Goal: Task Accomplishment & Management: Complete application form

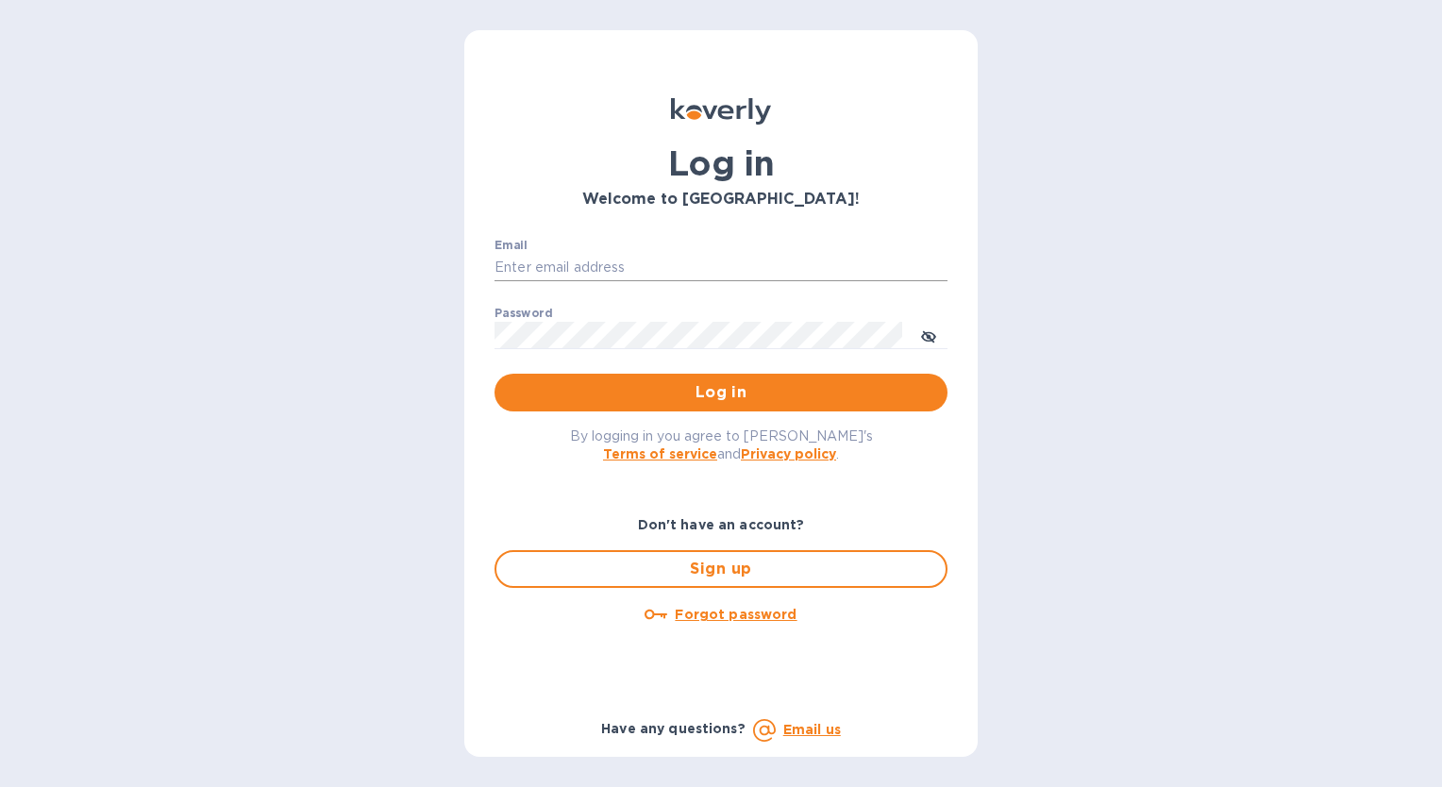
click at [677, 264] on input "Email" at bounding box center [720, 268] width 453 height 28
type input "[EMAIL_ADDRESS][DOMAIN_NAME]"
click at [619, 395] on span "Log in" at bounding box center [721, 392] width 423 height 23
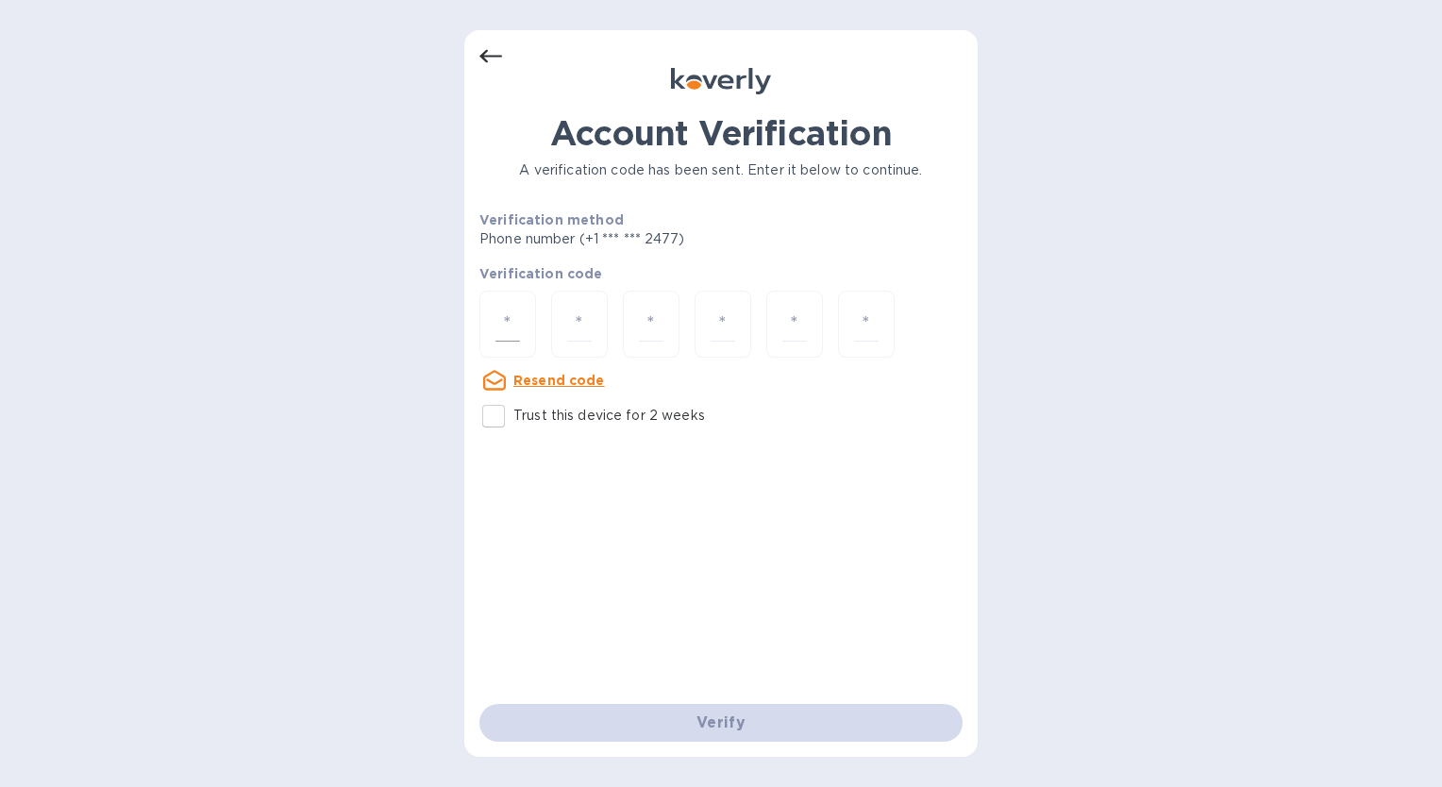
click at [510, 313] on input "number" at bounding box center [507, 324] width 25 height 35
type input "4"
type input "6"
type input "0"
type input "4"
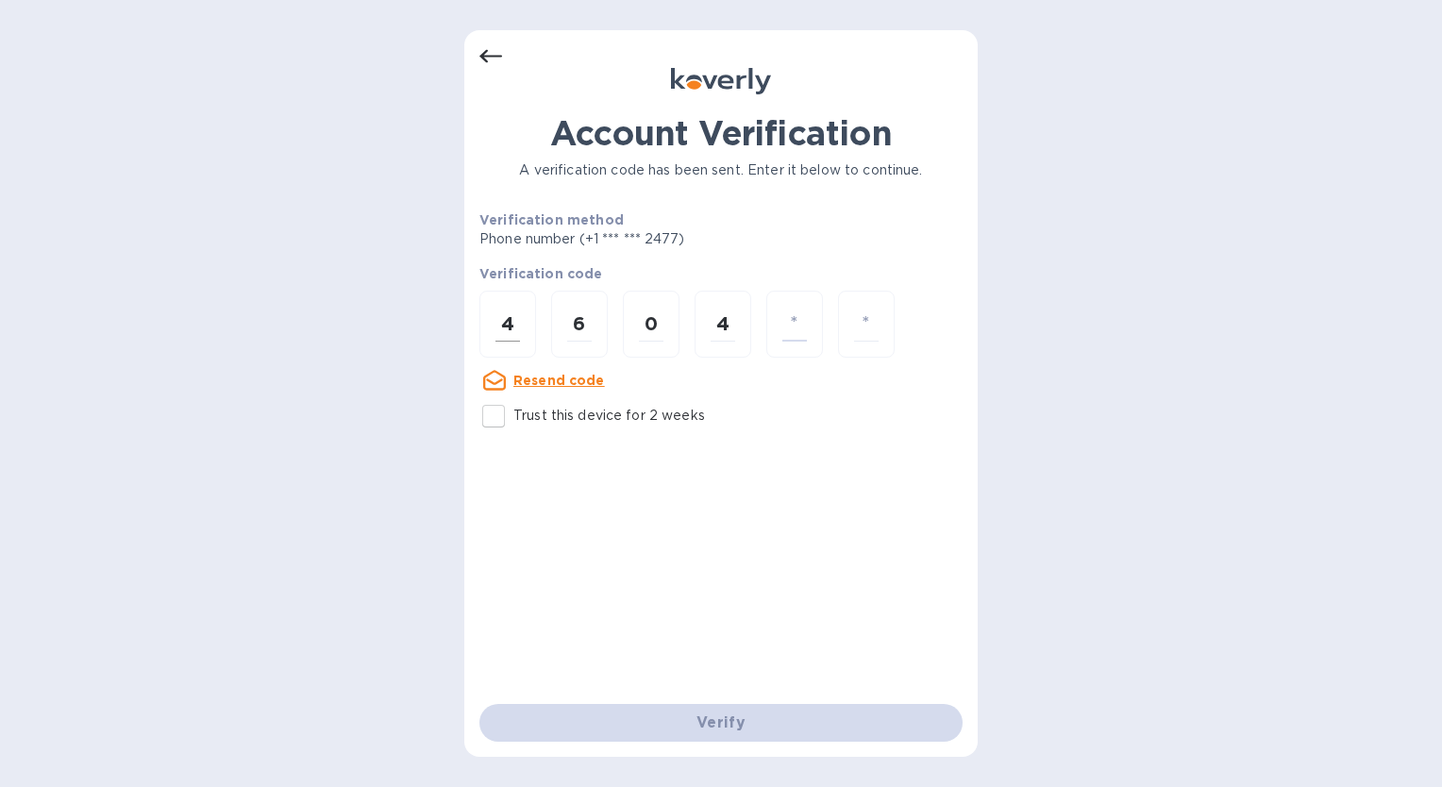
type input "2"
type input "9"
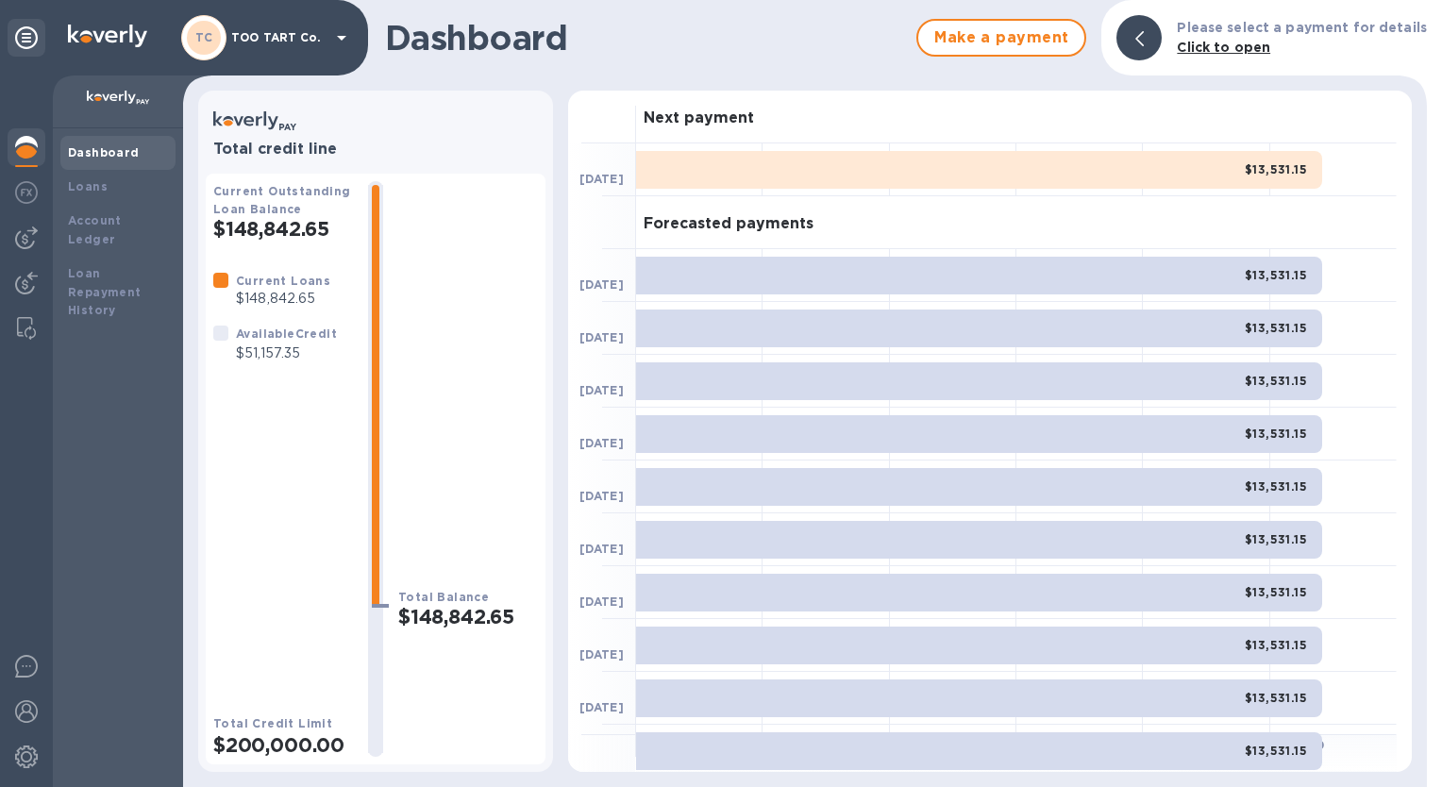
click at [111, 148] on b "Dashboard" at bounding box center [104, 152] width 72 height 14
click at [84, 185] on b "Loans" at bounding box center [88, 186] width 40 height 14
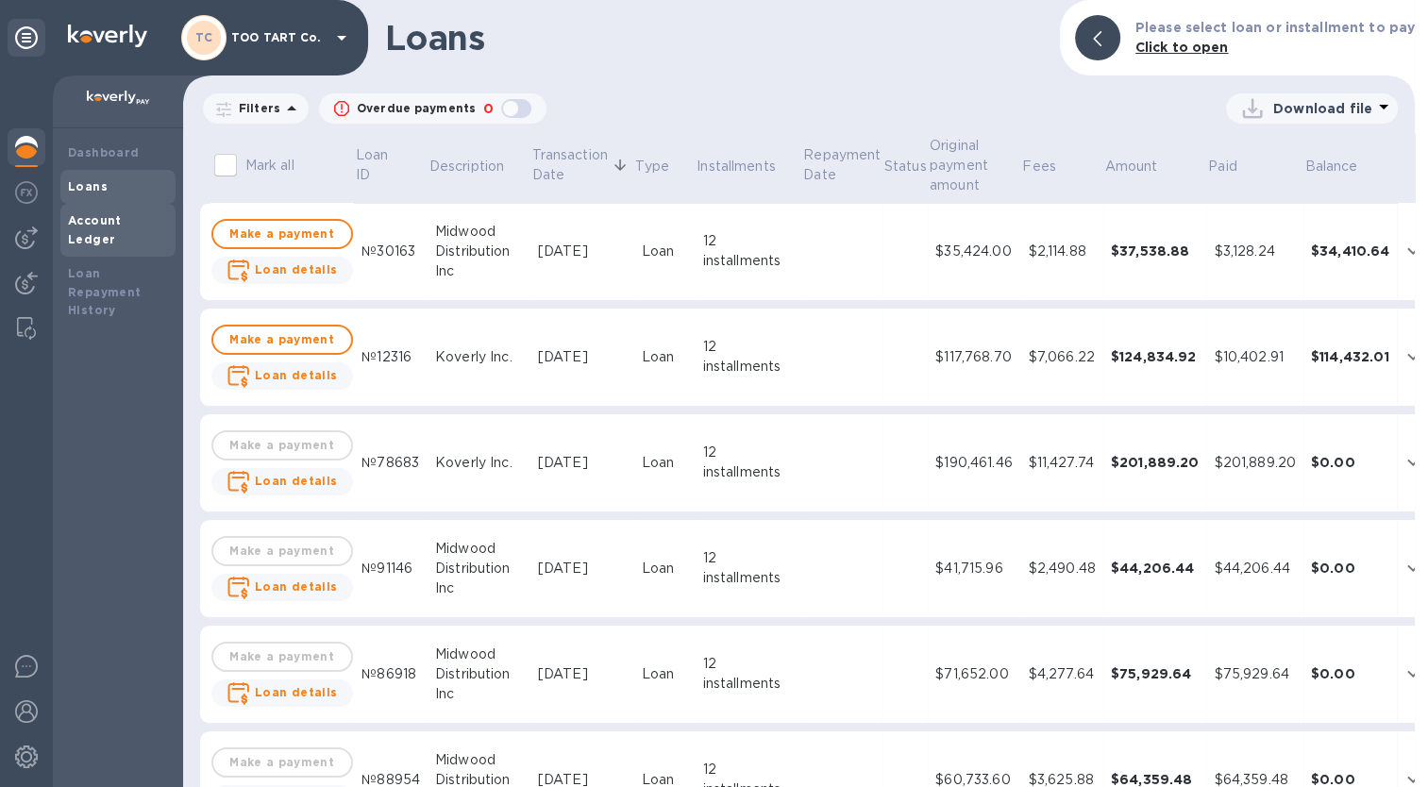
click at [102, 223] on b "Account Ledger" at bounding box center [95, 229] width 54 height 33
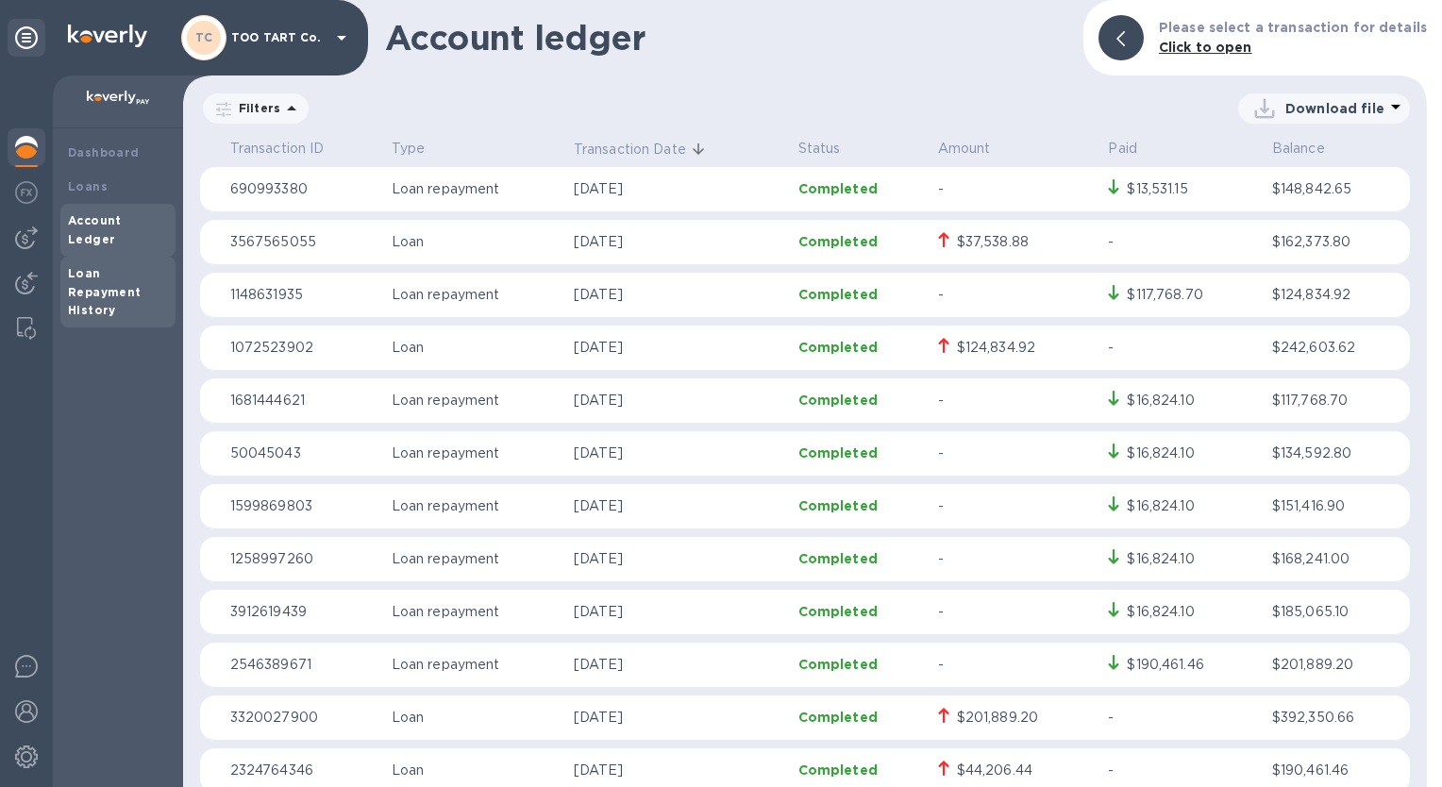
click at [91, 266] on b "Loan Repayment History" at bounding box center [105, 292] width 74 height 52
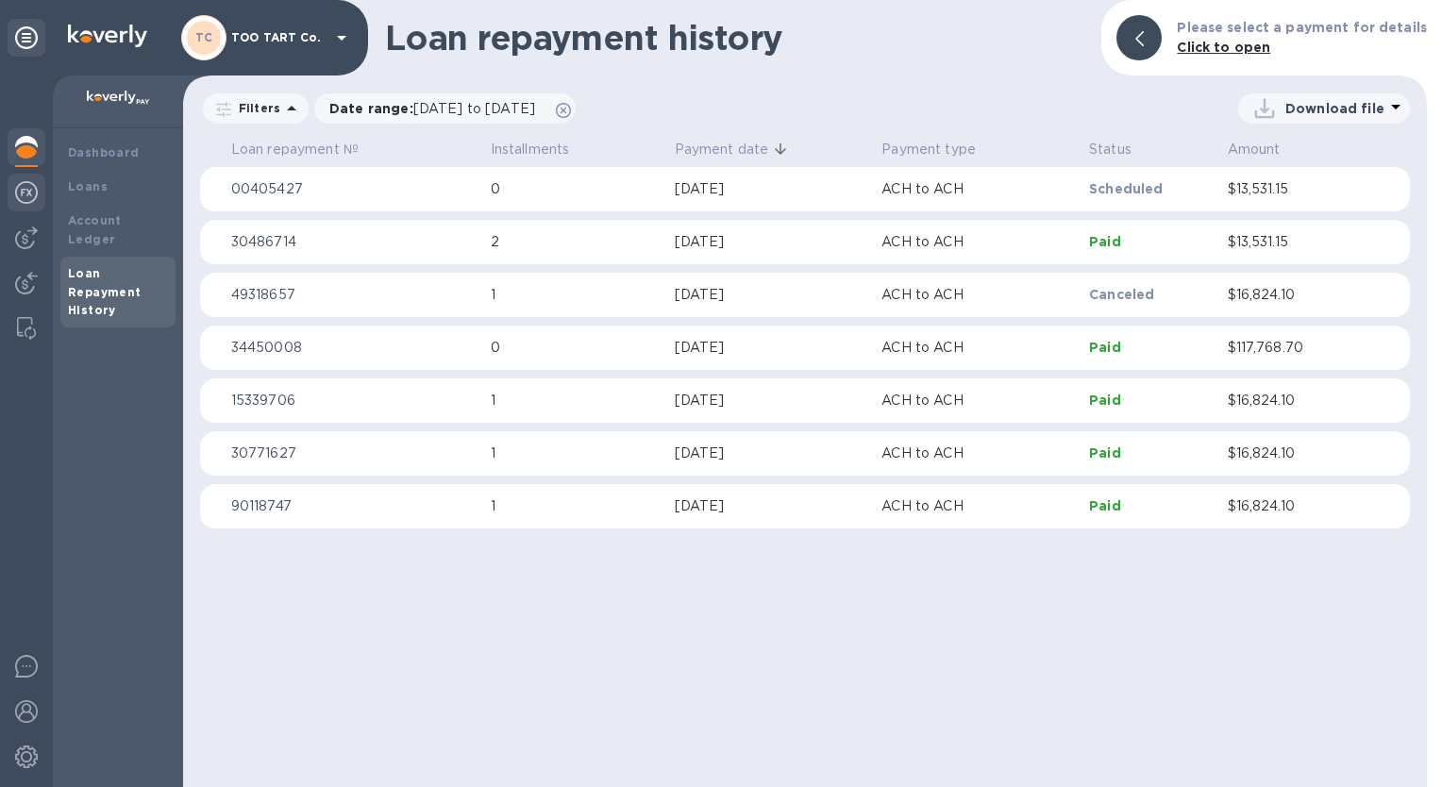
click at [30, 198] on img at bounding box center [26, 192] width 23 height 23
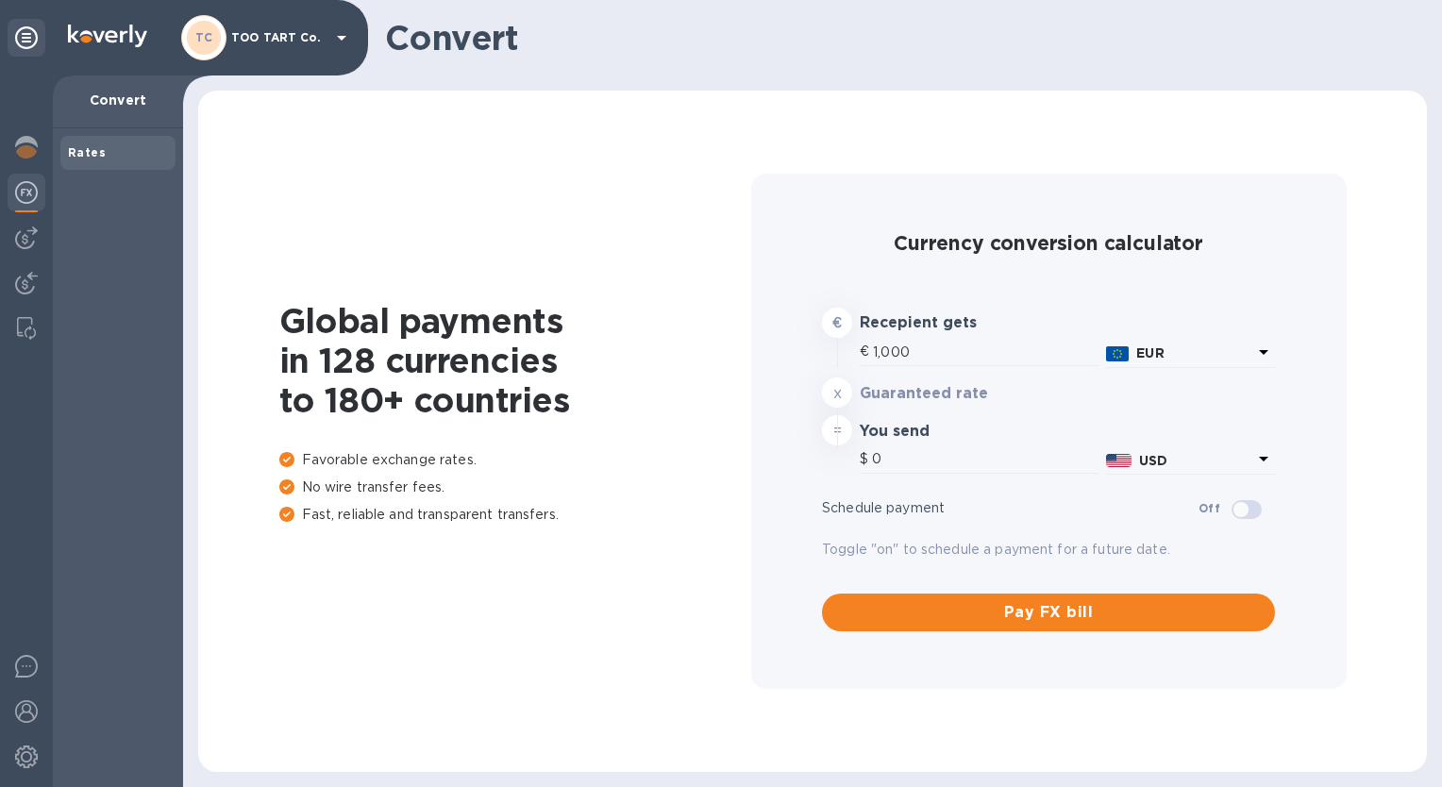
type input "1,162.49"
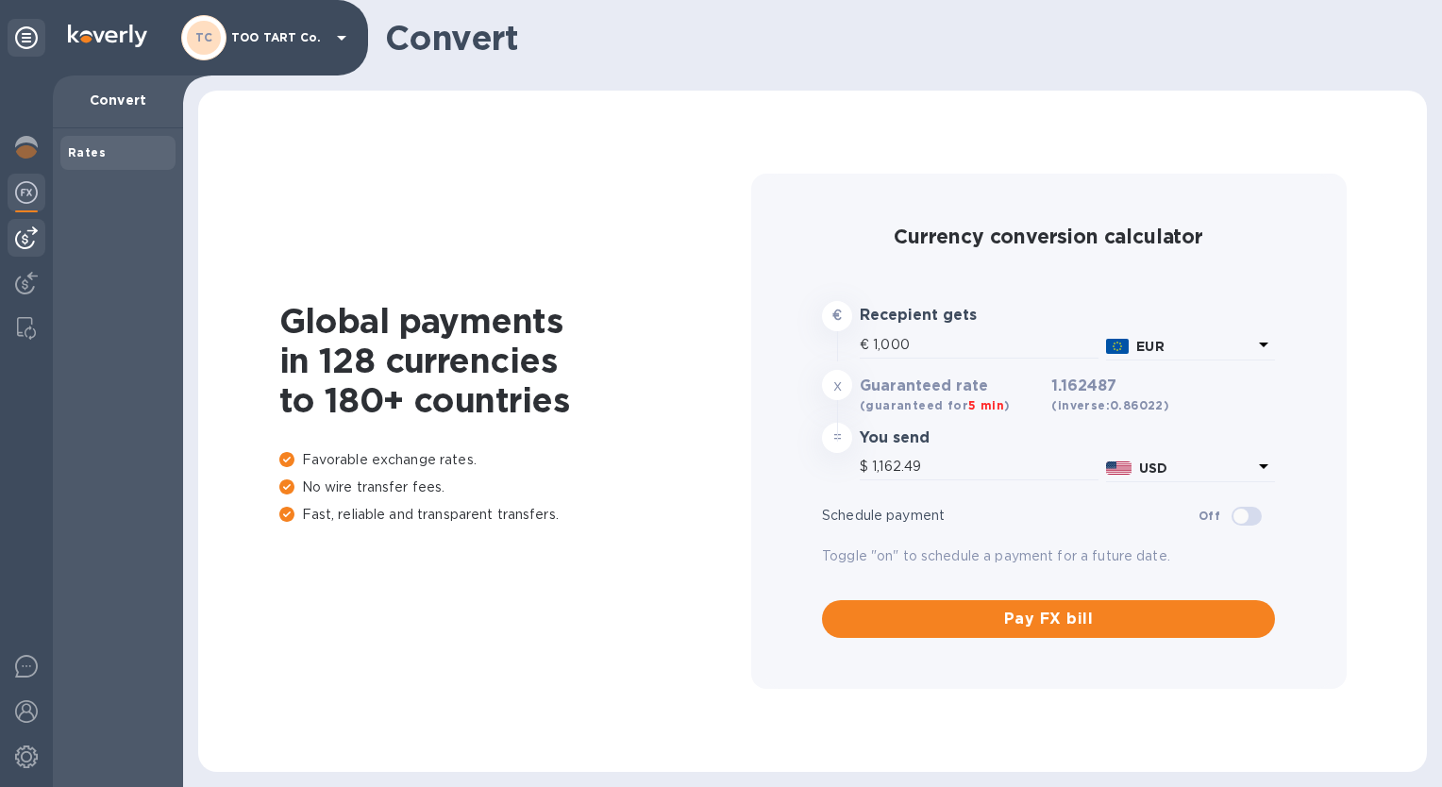
click at [33, 241] on img at bounding box center [26, 237] width 23 height 23
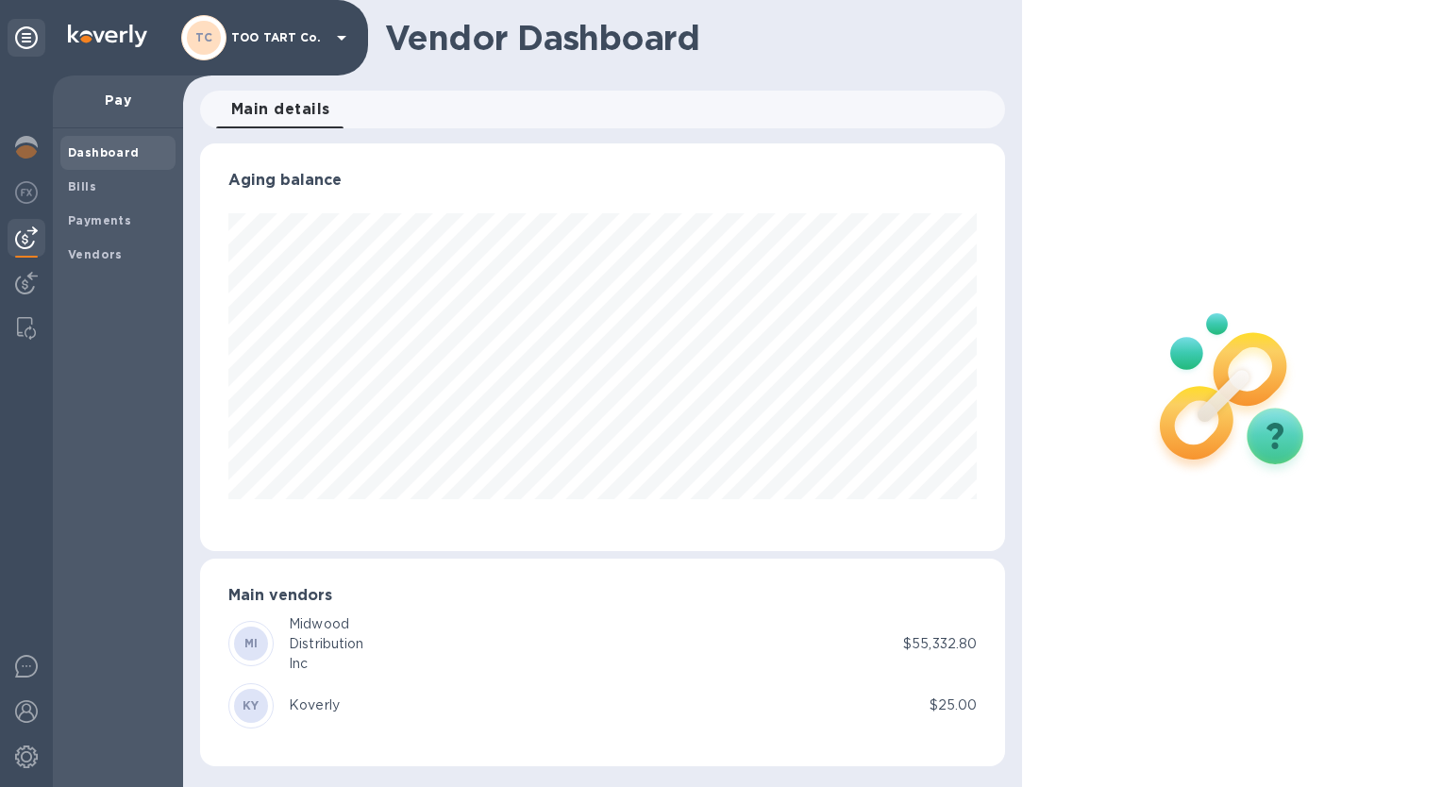
scroll to position [408, 804]
click at [31, 283] on img at bounding box center [26, 283] width 23 height 23
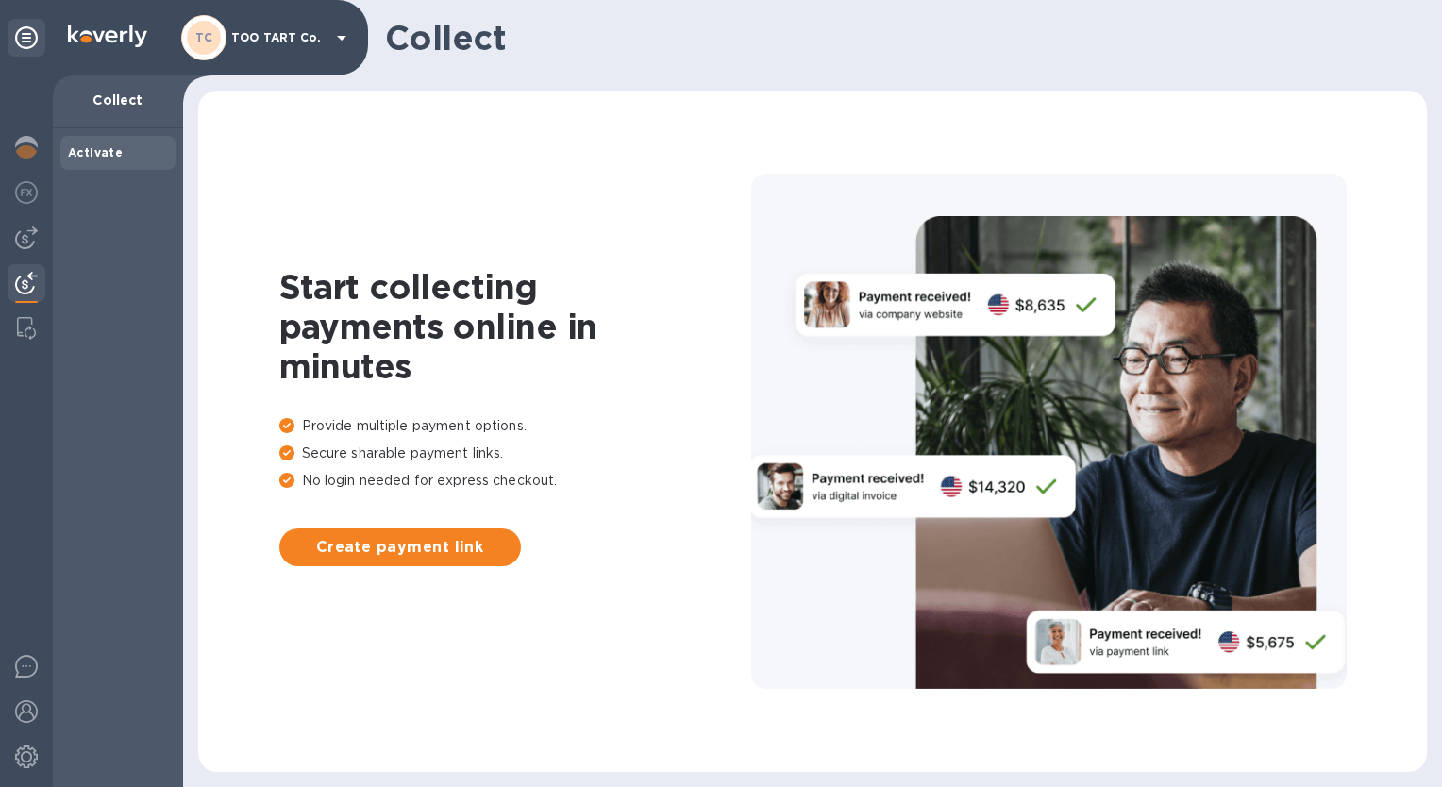
click at [32, 38] on icon at bounding box center [26, 37] width 23 height 23
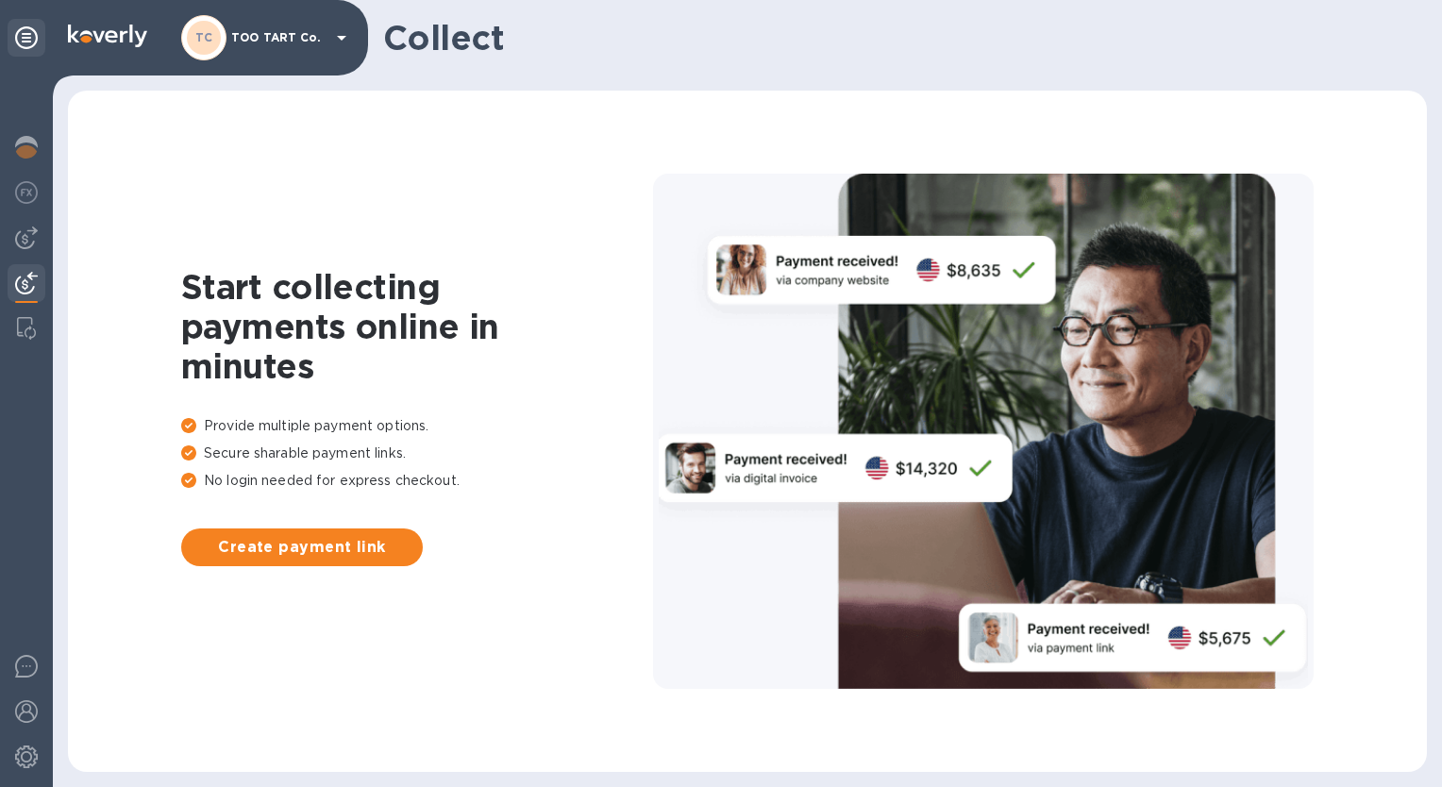
click at [272, 25] on div "TC TOO TART Co." at bounding box center [267, 37] width 172 height 45
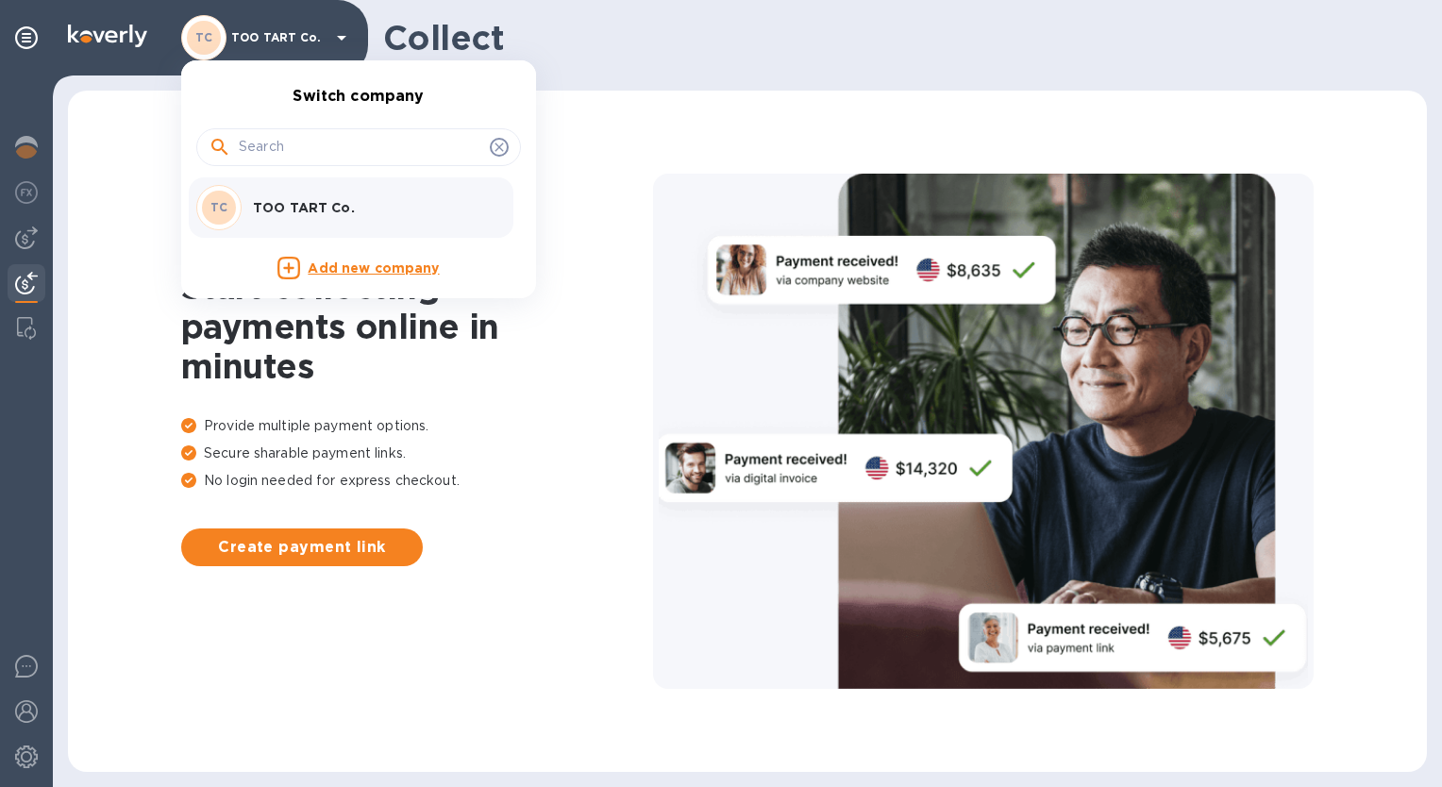
click at [110, 42] on div at bounding box center [721, 393] width 1442 height 787
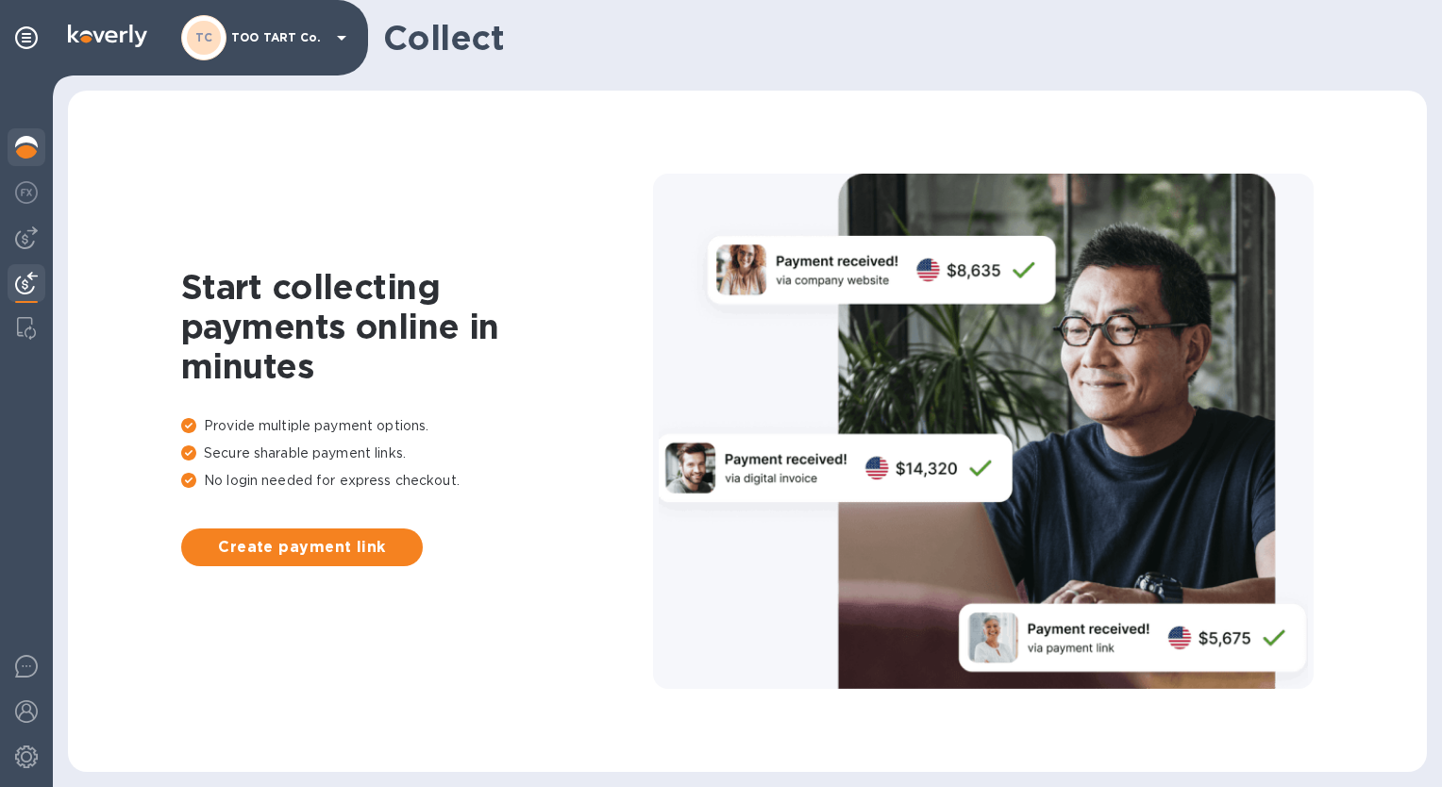
click at [29, 147] on img at bounding box center [26, 147] width 23 height 23
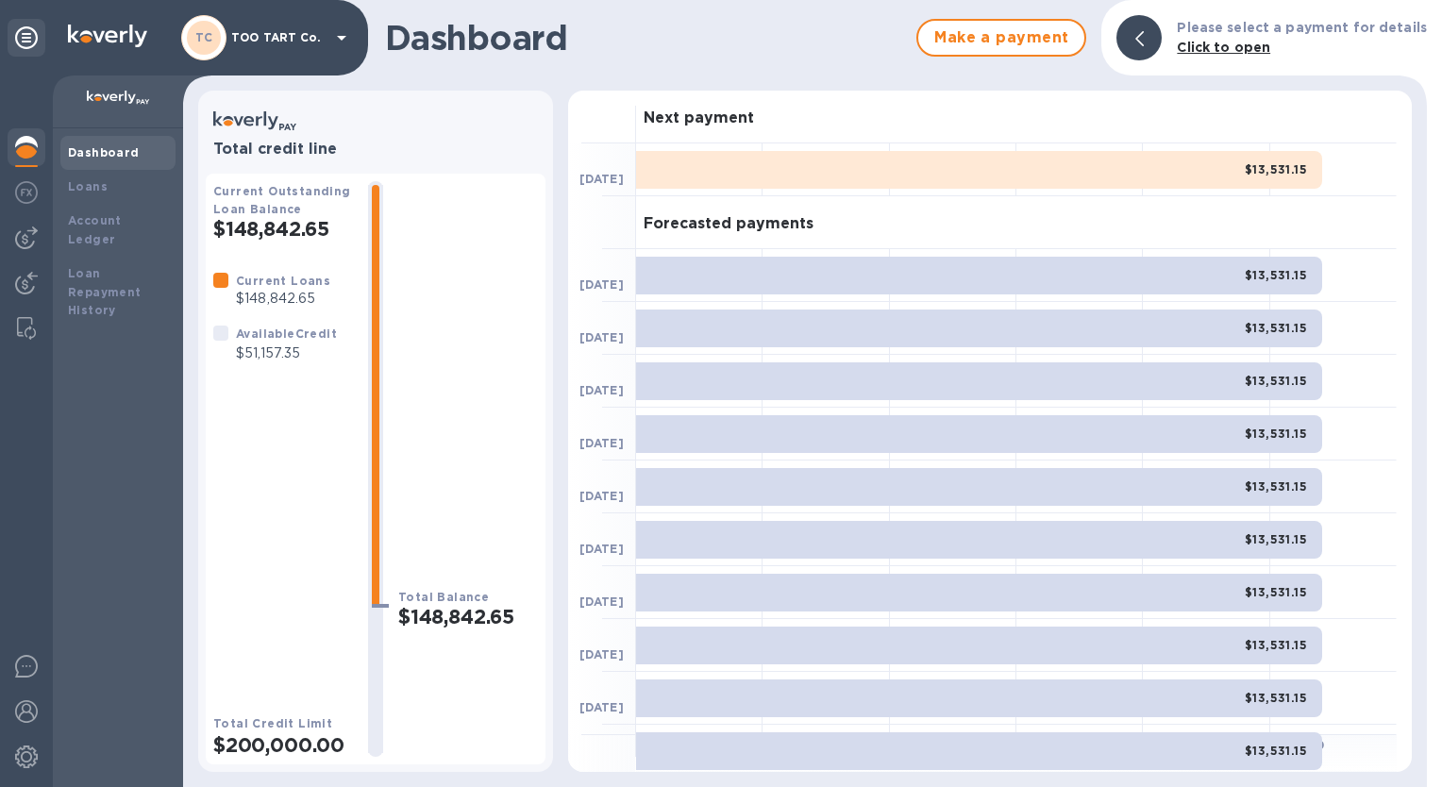
click at [81, 186] on b "Loans" at bounding box center [88, 186] width 40 height 14
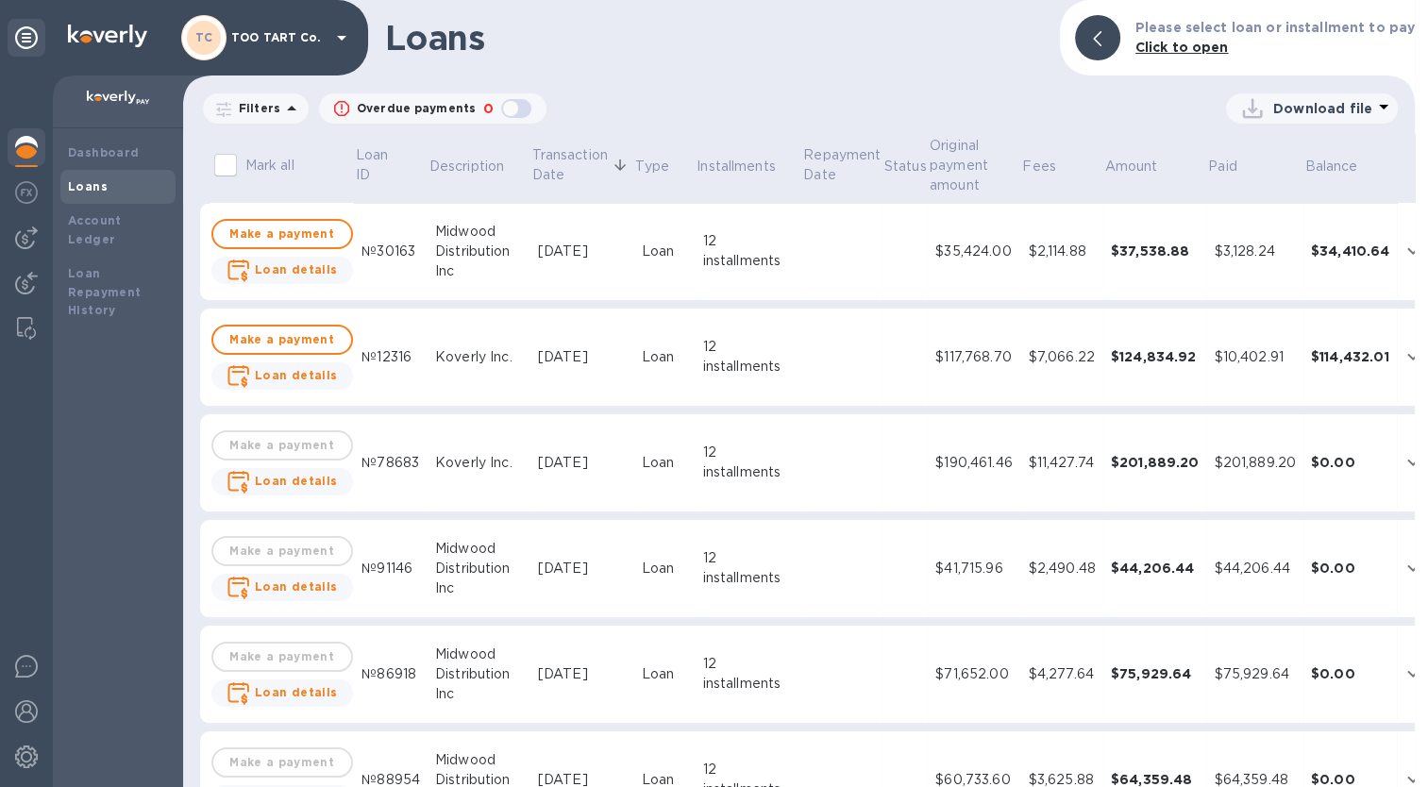
click at [98, 226] on b "Account Ledger" at bounding box center [95, 229] width 54 height 33
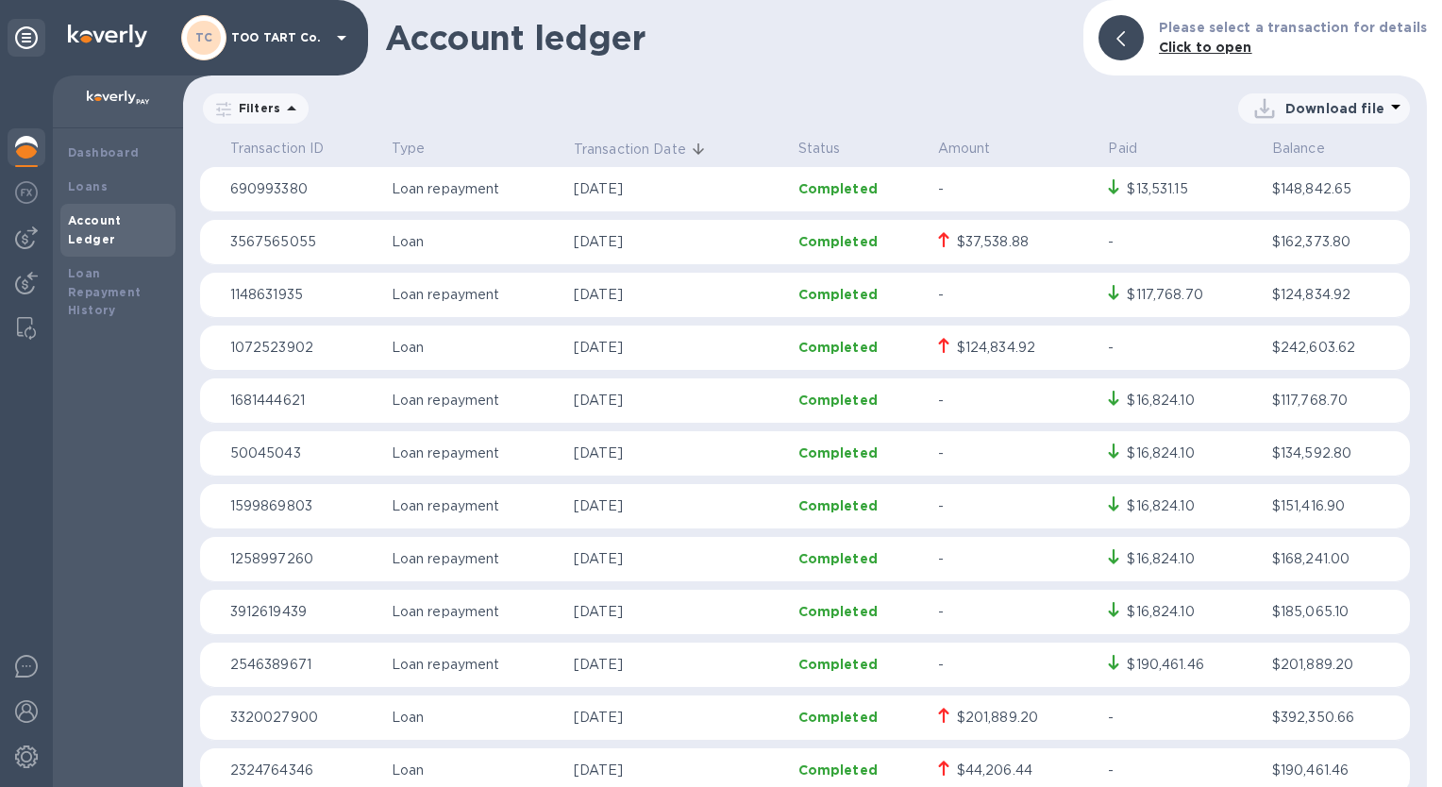
click at [86, 266] on b "Loan Repayment History" at bounding box center [105, 292] width 74 height 52
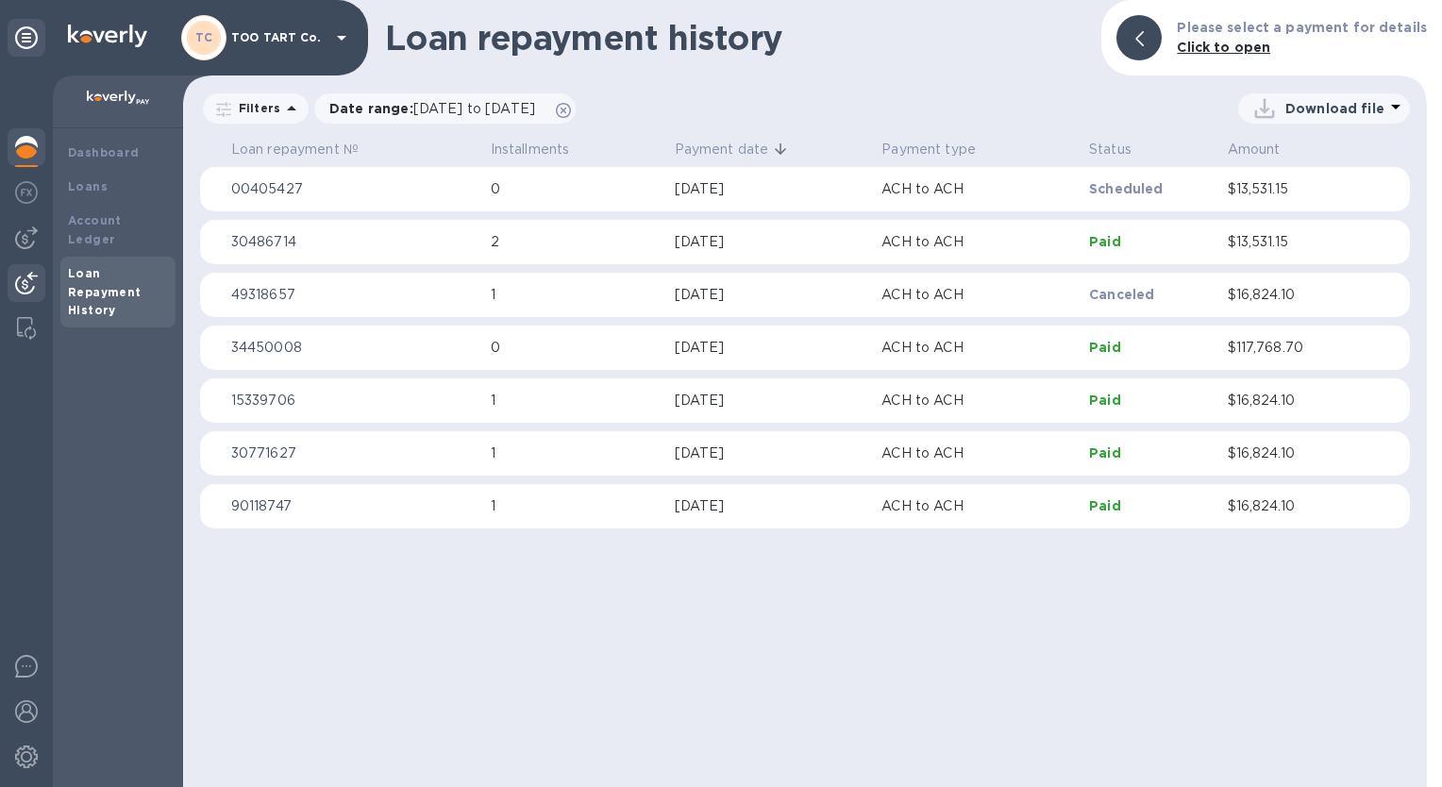
click at [32, 286] on img at bounding box center [26, 283] width 23 height 23
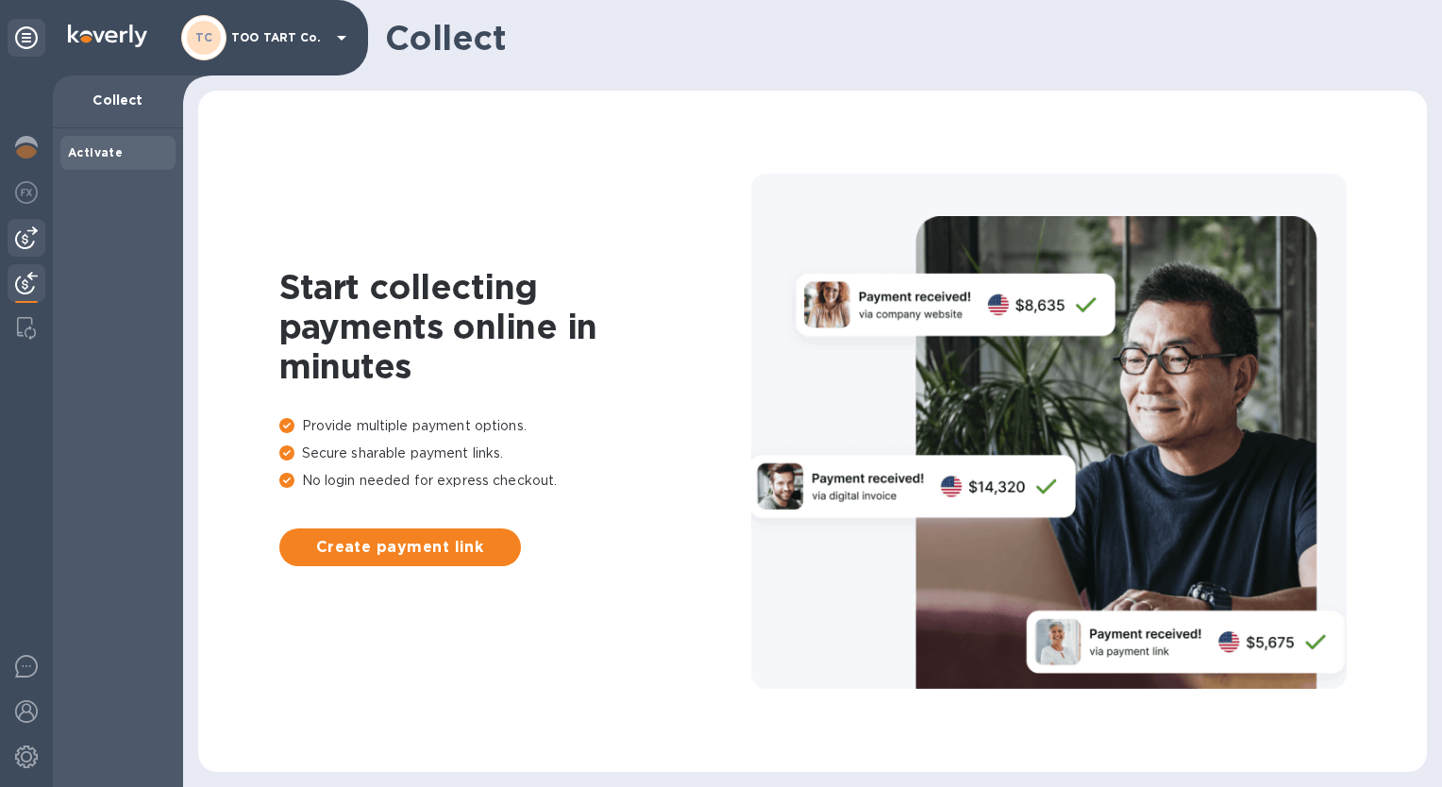
click at [39, 248] on div at bounding box center [27, 238] width 38 height 38
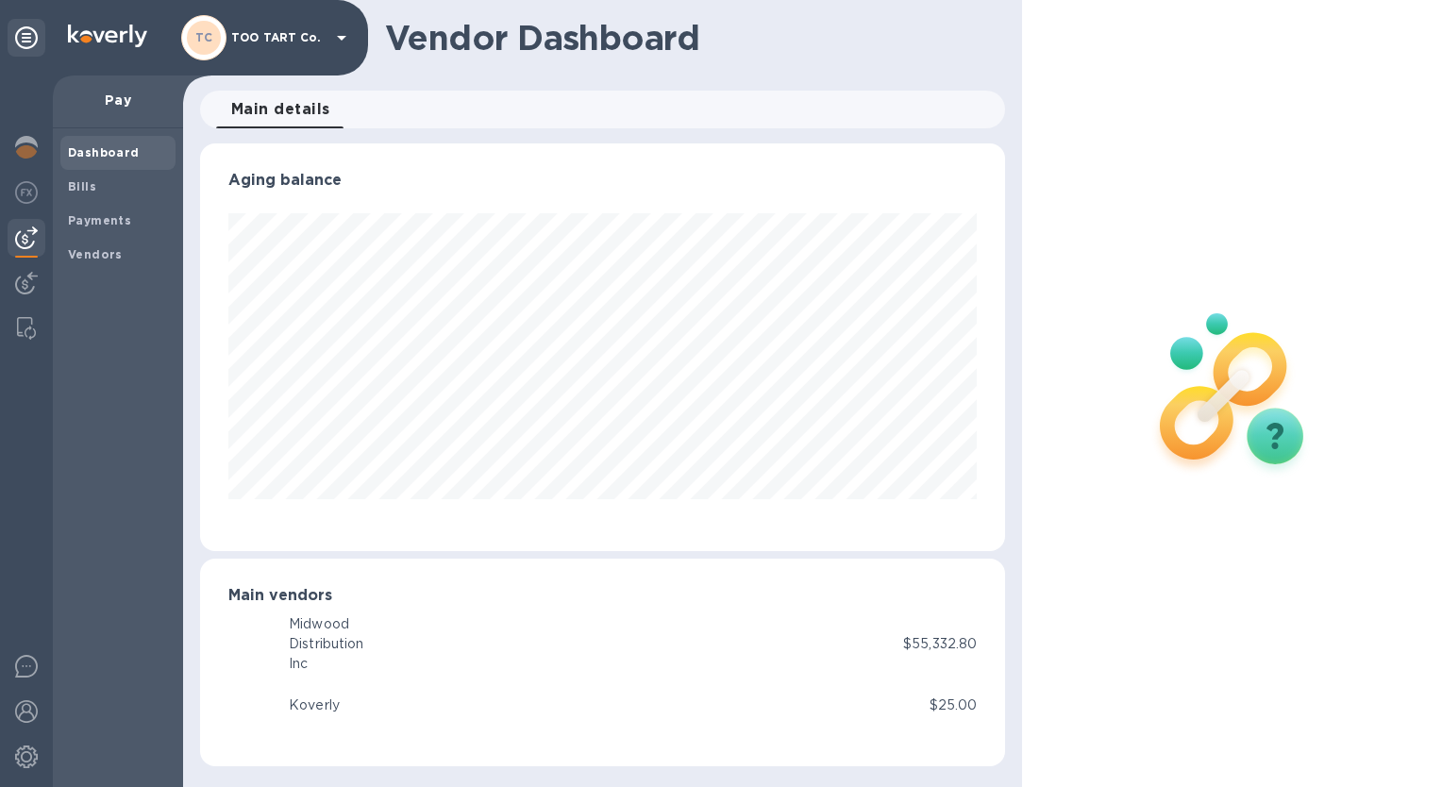
scroll to position [408, 804]
click at [90, 192] on b "Bills" at bounding box center [82, 186] width 28 height 14
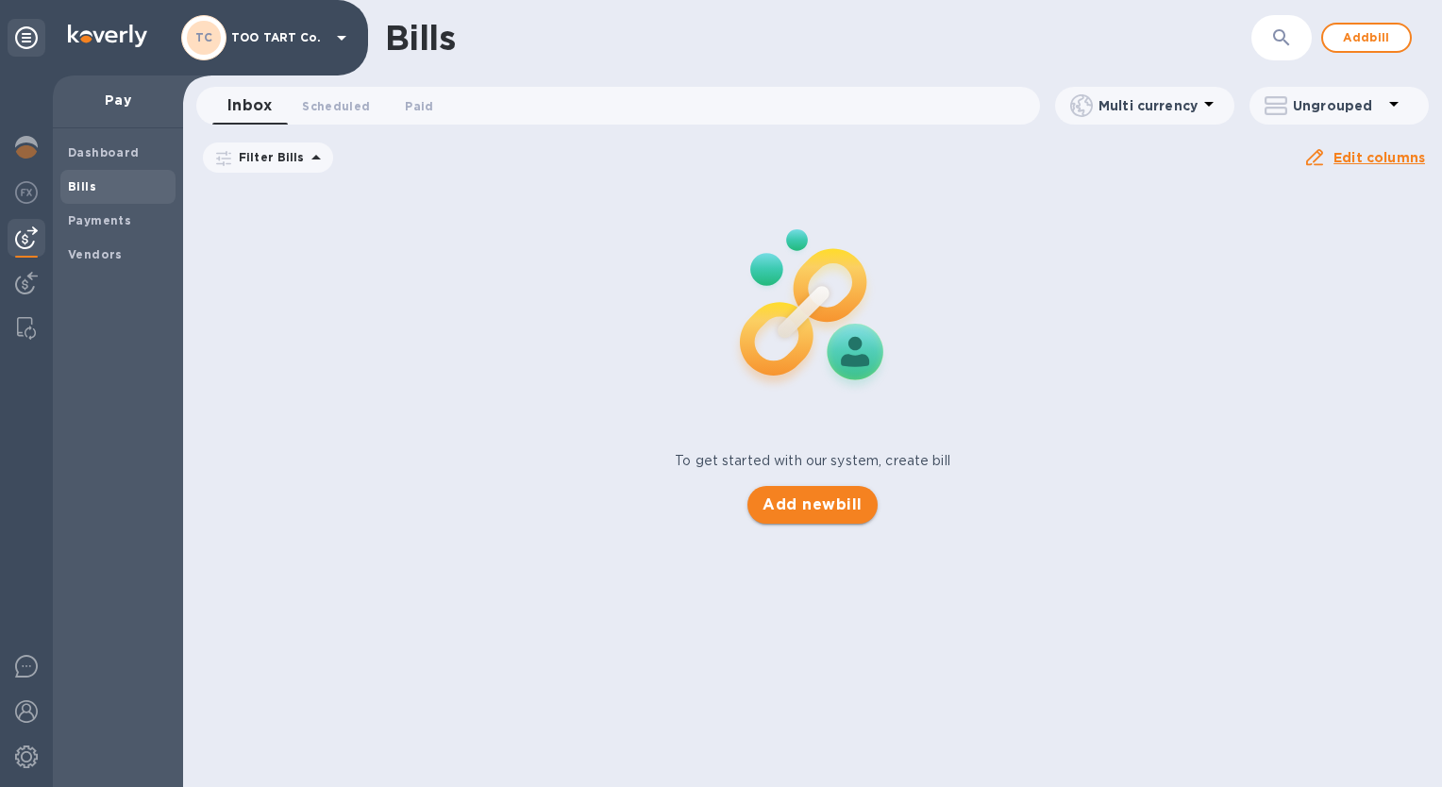
click at [826, 507] on span "Add new bill" at bounding box center [811, 504] width 99 height 23
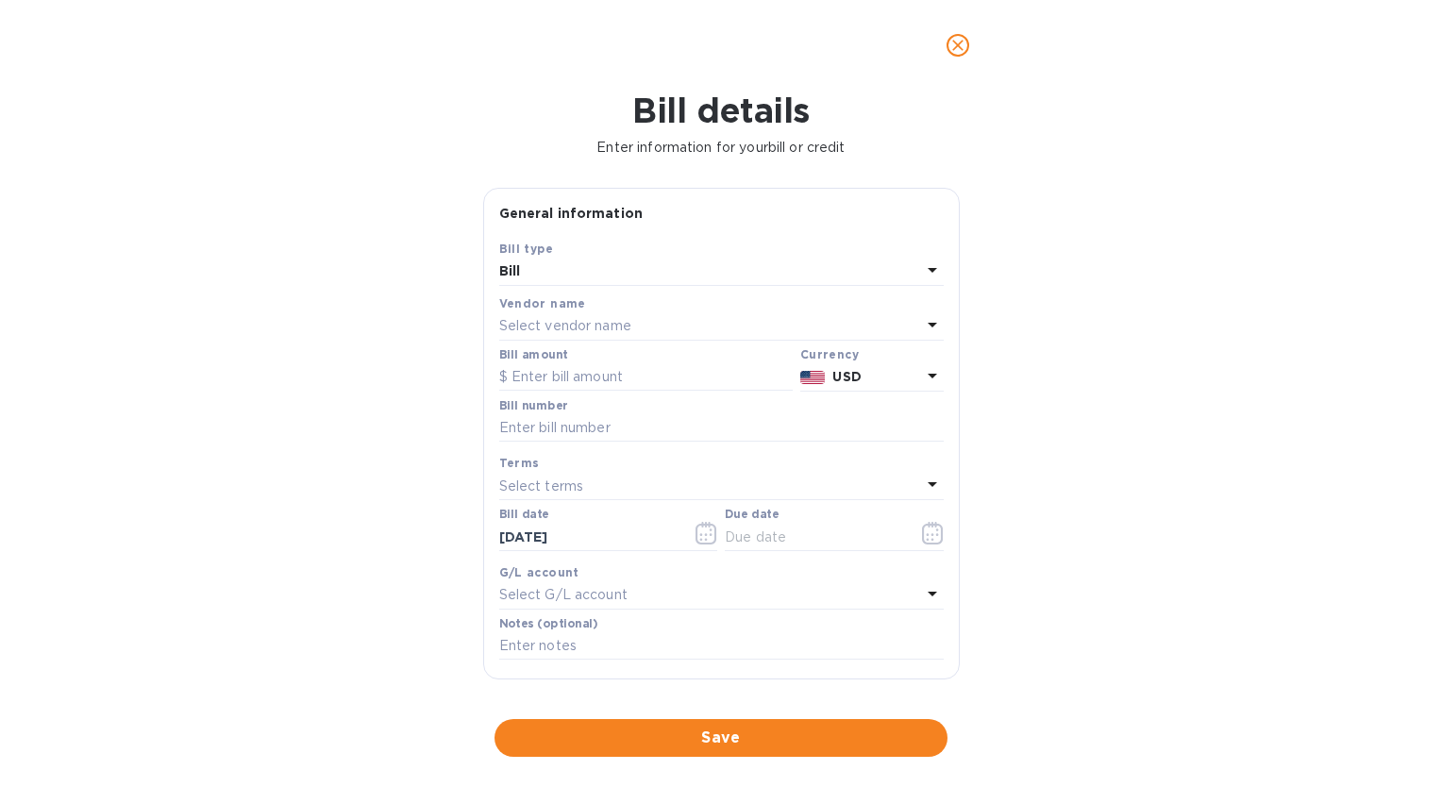
click at [928, 270] on icon at bounding box center [932, 270] width 9 height 5
click at [878, 326] on div "Bill" at bounding box center [714, 315] width 414 height 35
click at [928, 325] on icon at bounding box center [932, 325] width 9 height 5
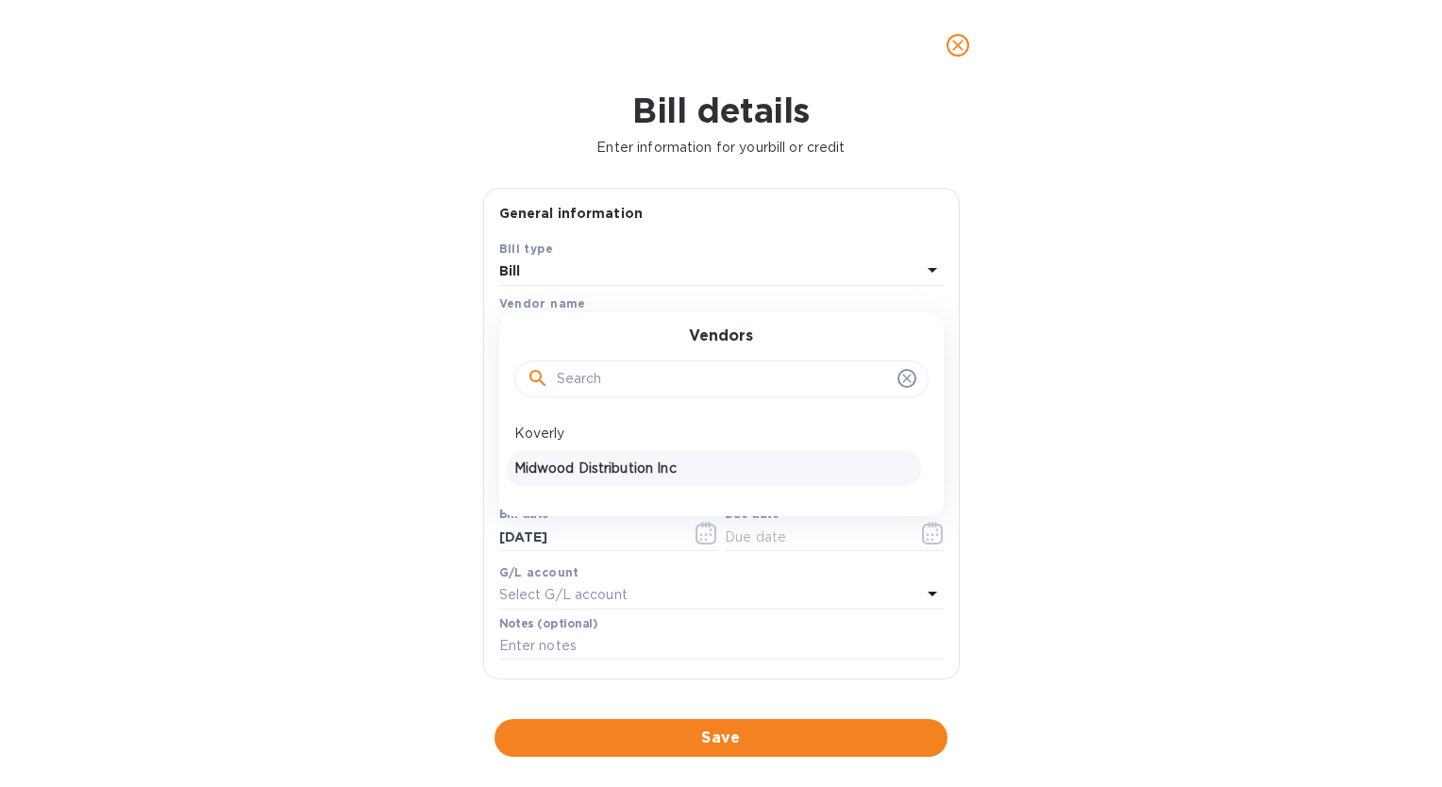
click at [785, 479] on div "Midwood Distribution Inc" at bounding box center [714, 468] width 414 height 35
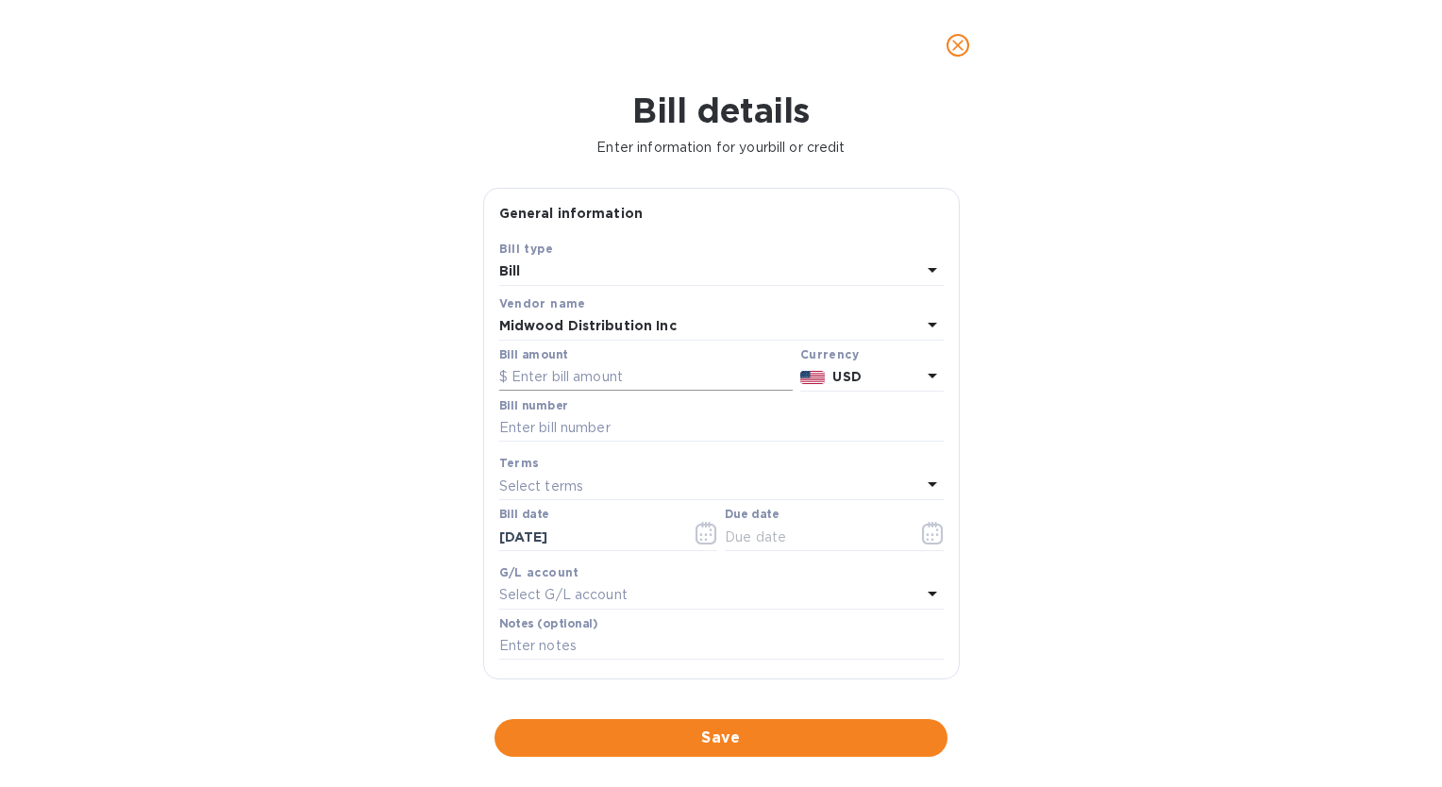
click at [722, 379] on input "text" at bounding box center [645, 377] width 293 height 28
type input "30,240.00"
click at [644, 430] on input "text" at bounding box center [721, 428] width 444 height 28
type input "206591"
click at [606, 534] on input "[DATE]" at bounding box center [588, 537] width 178 height 28
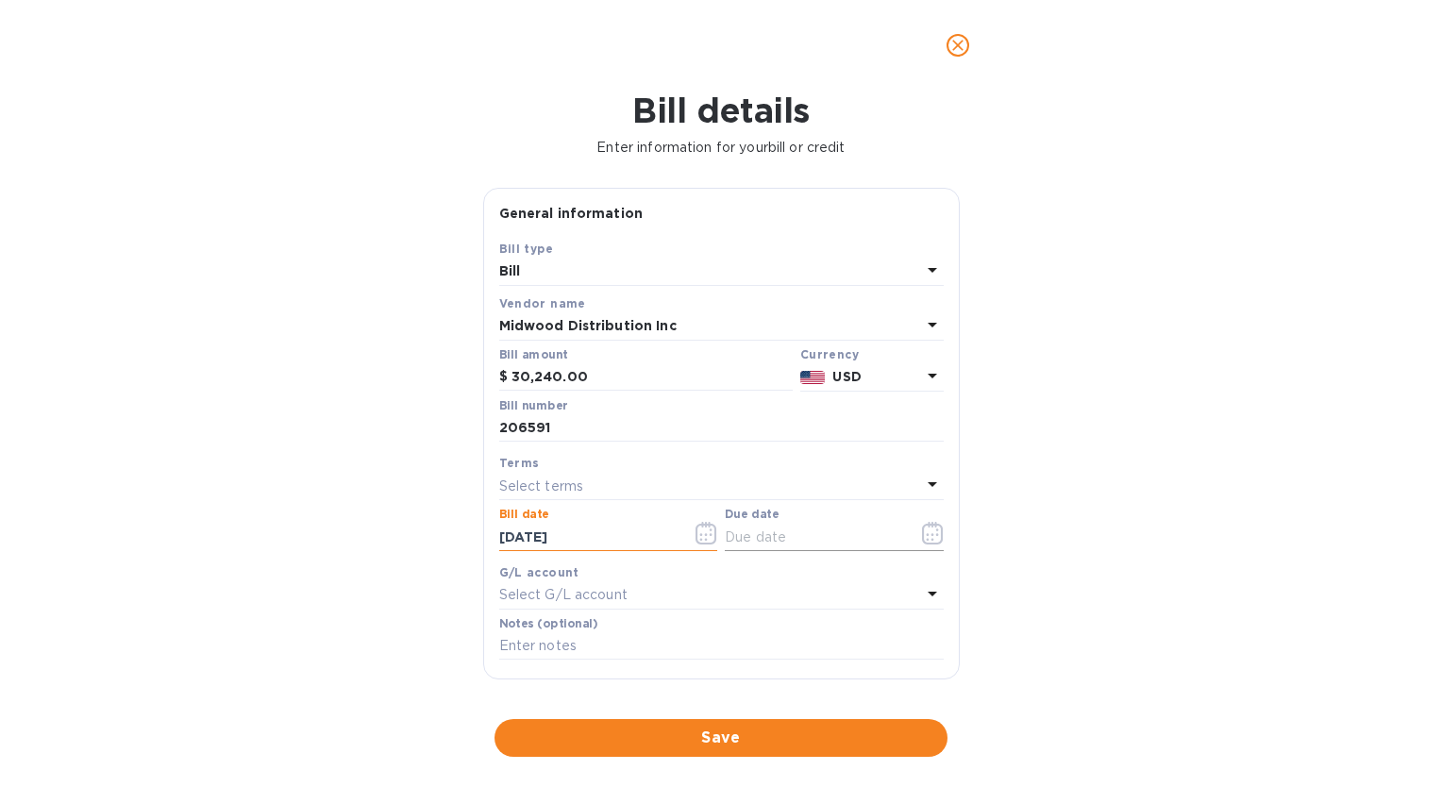
type input "[DATE]"
click at [789, 540] on input "text" at bounding box center [814, 537] width 178 height 28
click at [935, 536] on icon "button" at bounding box center [936, 534] width 3 height 3
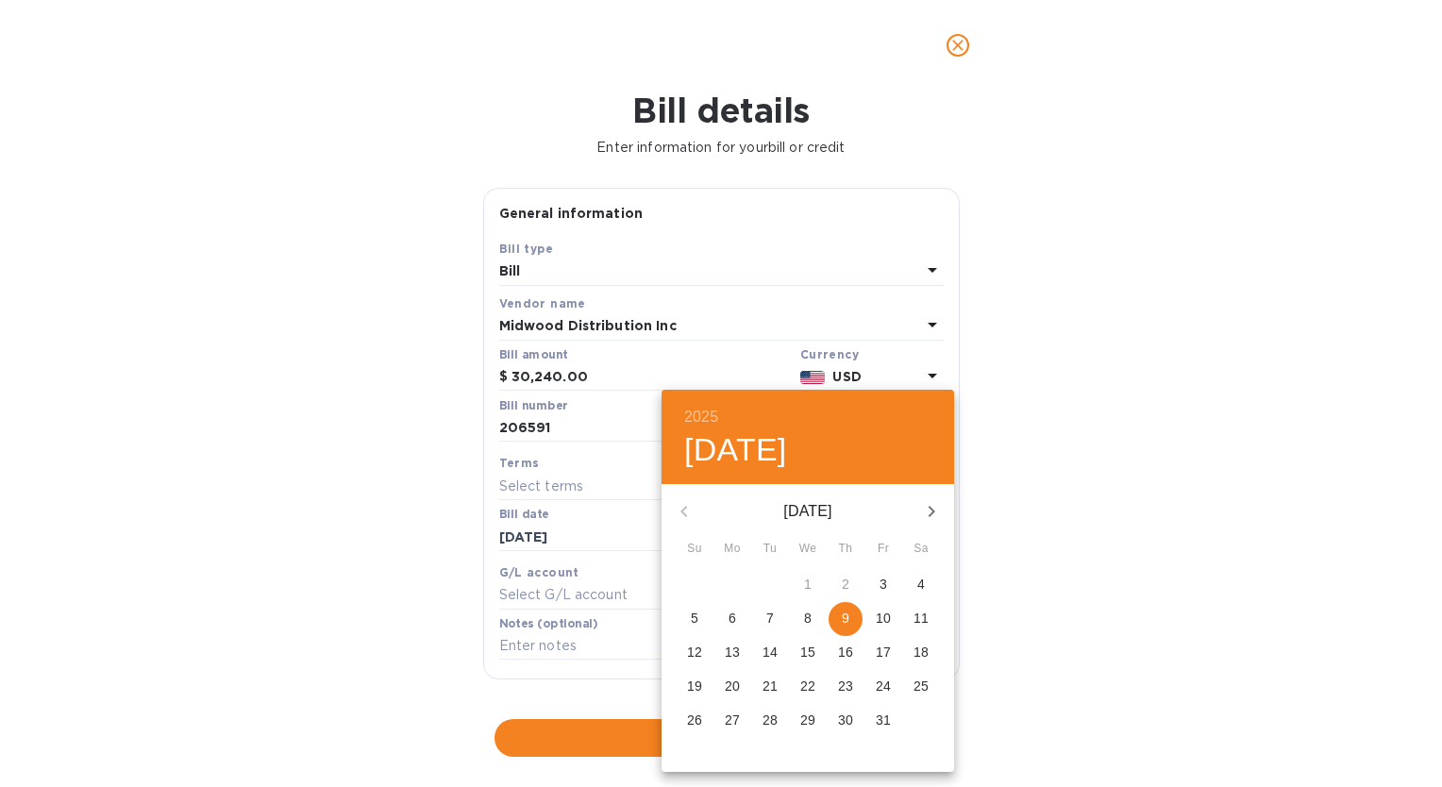
click at [733, 652] on p "13" at bounding box center [732, 652] width 15 height 19
type input "[DATE]"
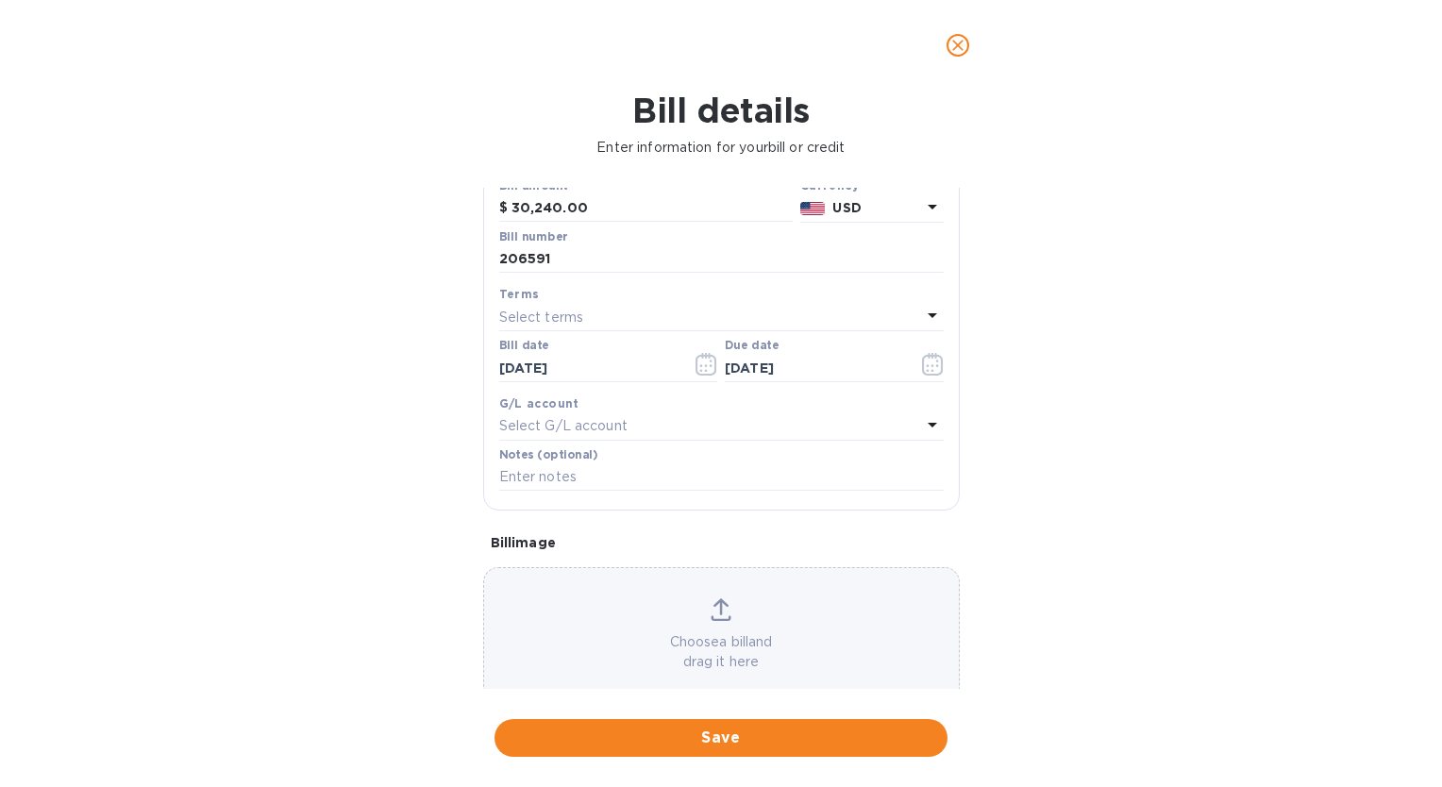
scroll to position [174, 0]
click at [765, 636] on p "Choose a bill and drag it here" at bounding box center [721, 647] width 475 height 40
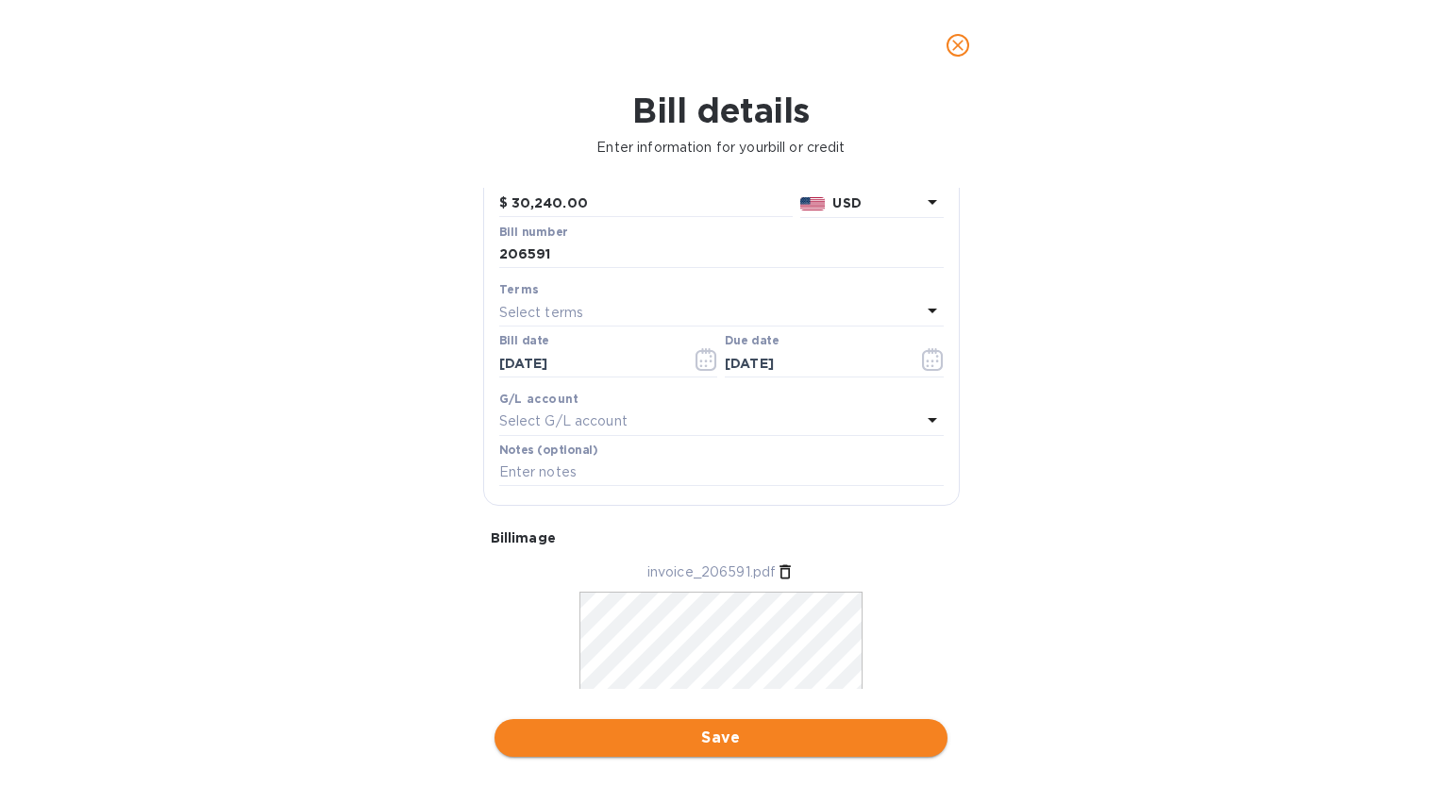
click at [844, 755] on button "Save" at bounding box center [720, 738] width 453 height 38
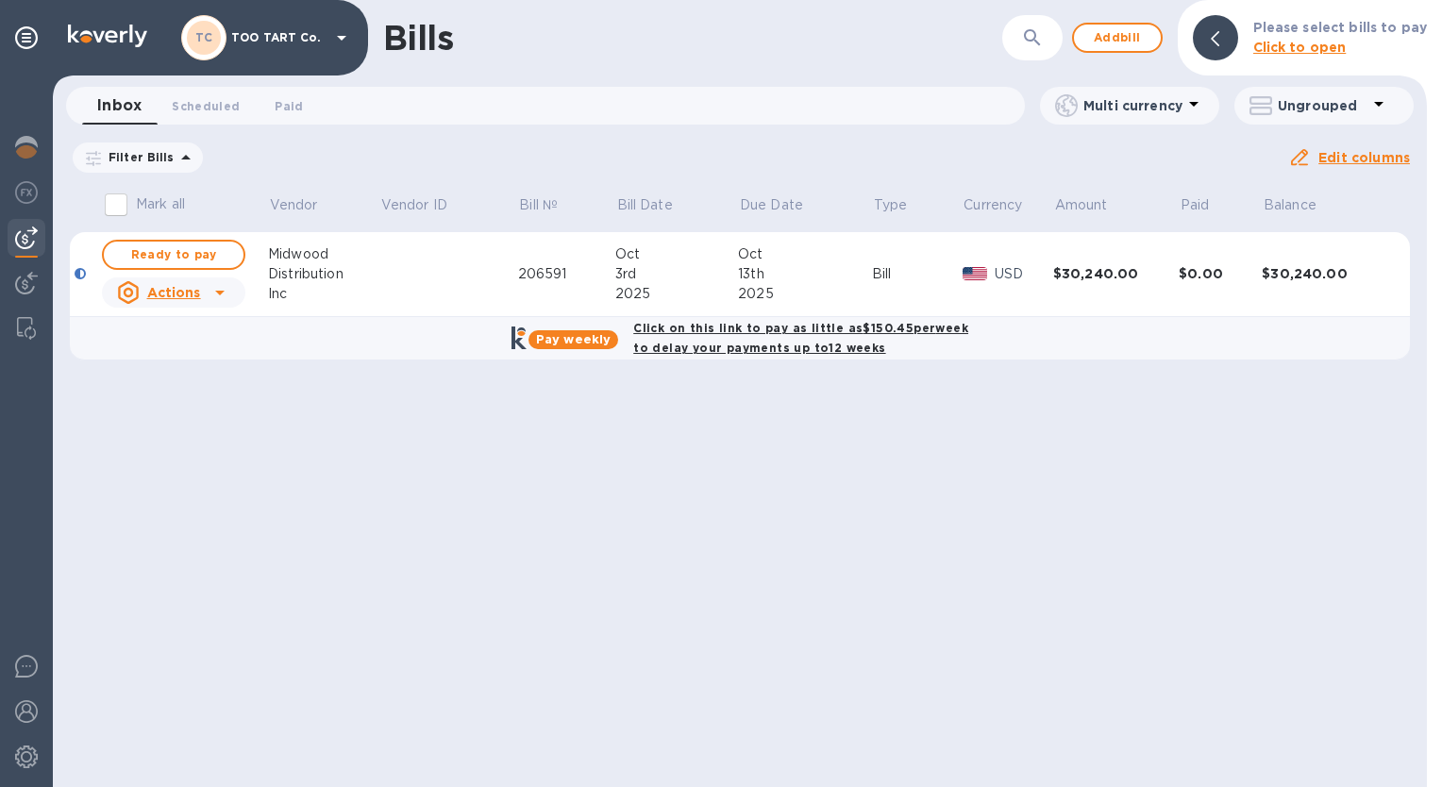
click at [577, 346] on b "Pay weekly" at bounding box center [573, 339] width 75 height 14
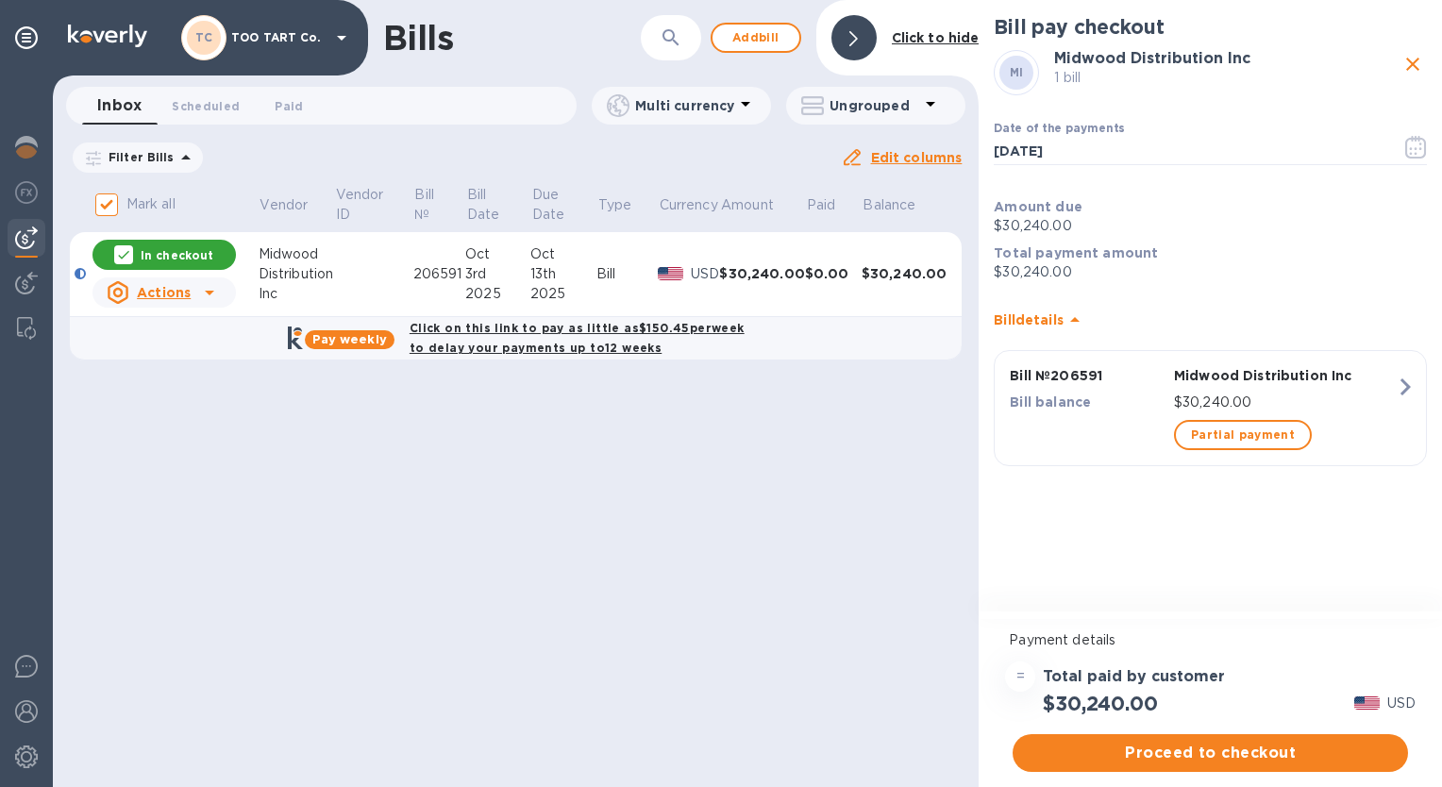
click at [360, 335] on b "Pay weekly" at bounding box center [349, 339] width 75 height 14
click at [367, 345] on b "Pay weekly" at bounding box center [349, 339] width 75 height 14
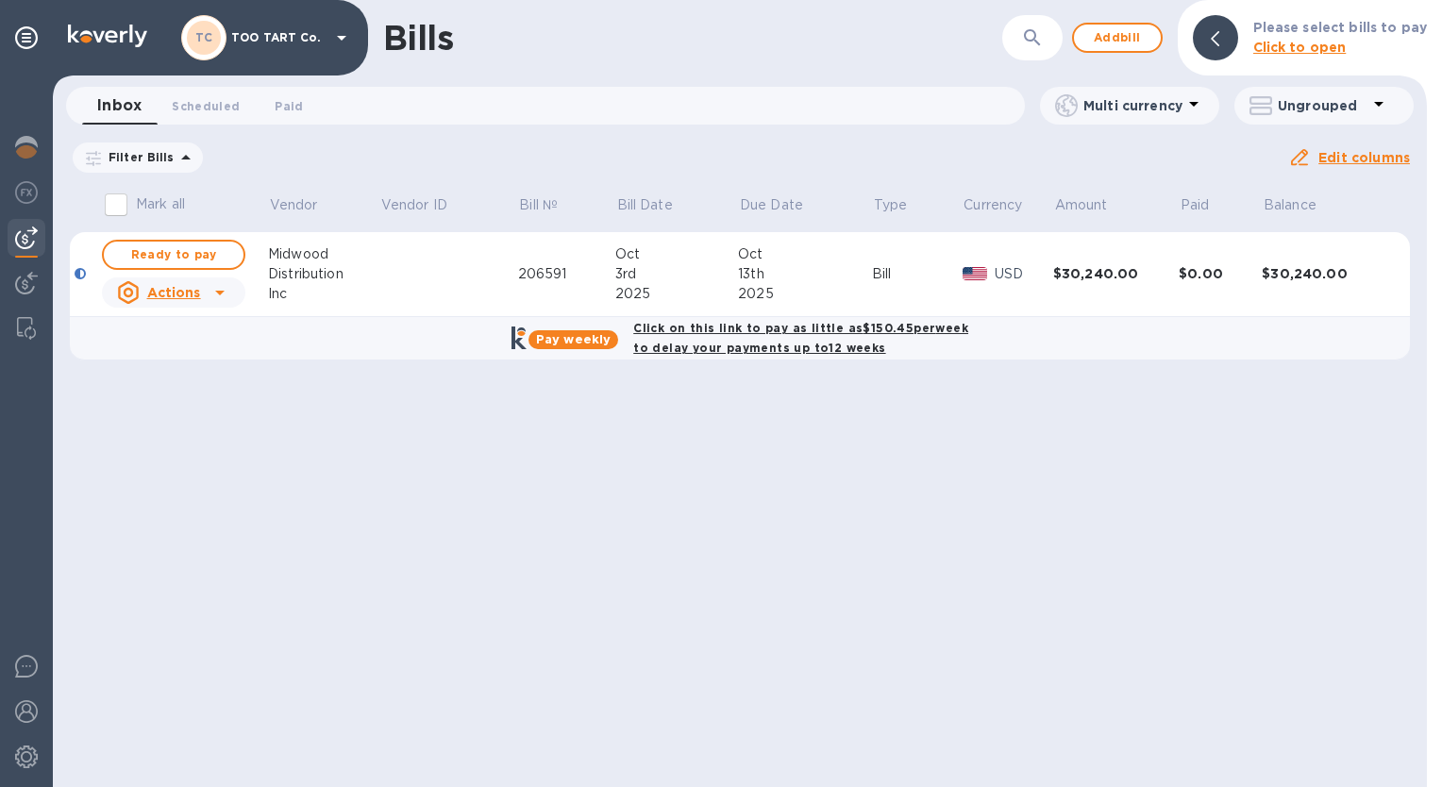
checkbox input "true"
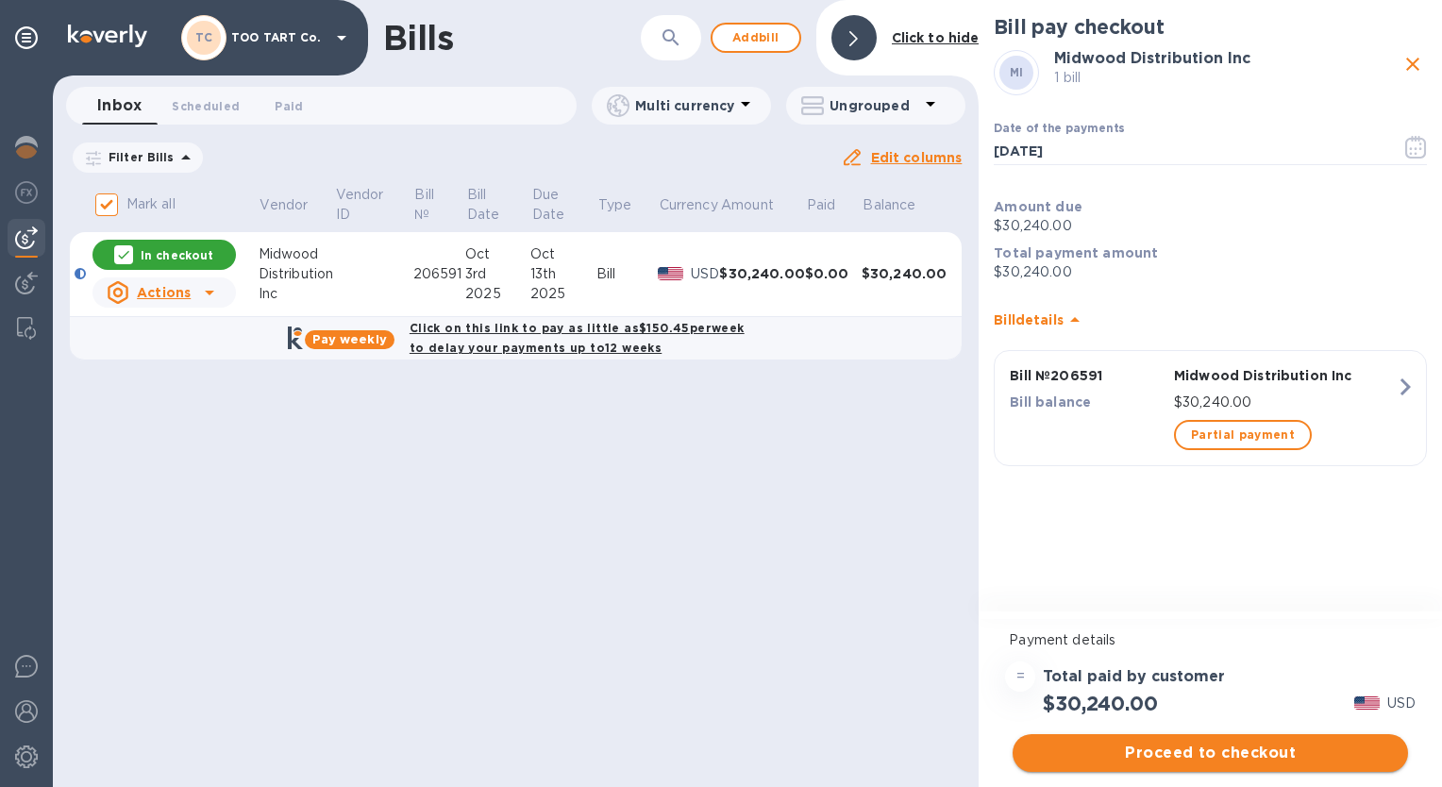
click at [1249, 752] on span "Proceed to checkout" at bounding box center [1210, 753] width 365 height 23
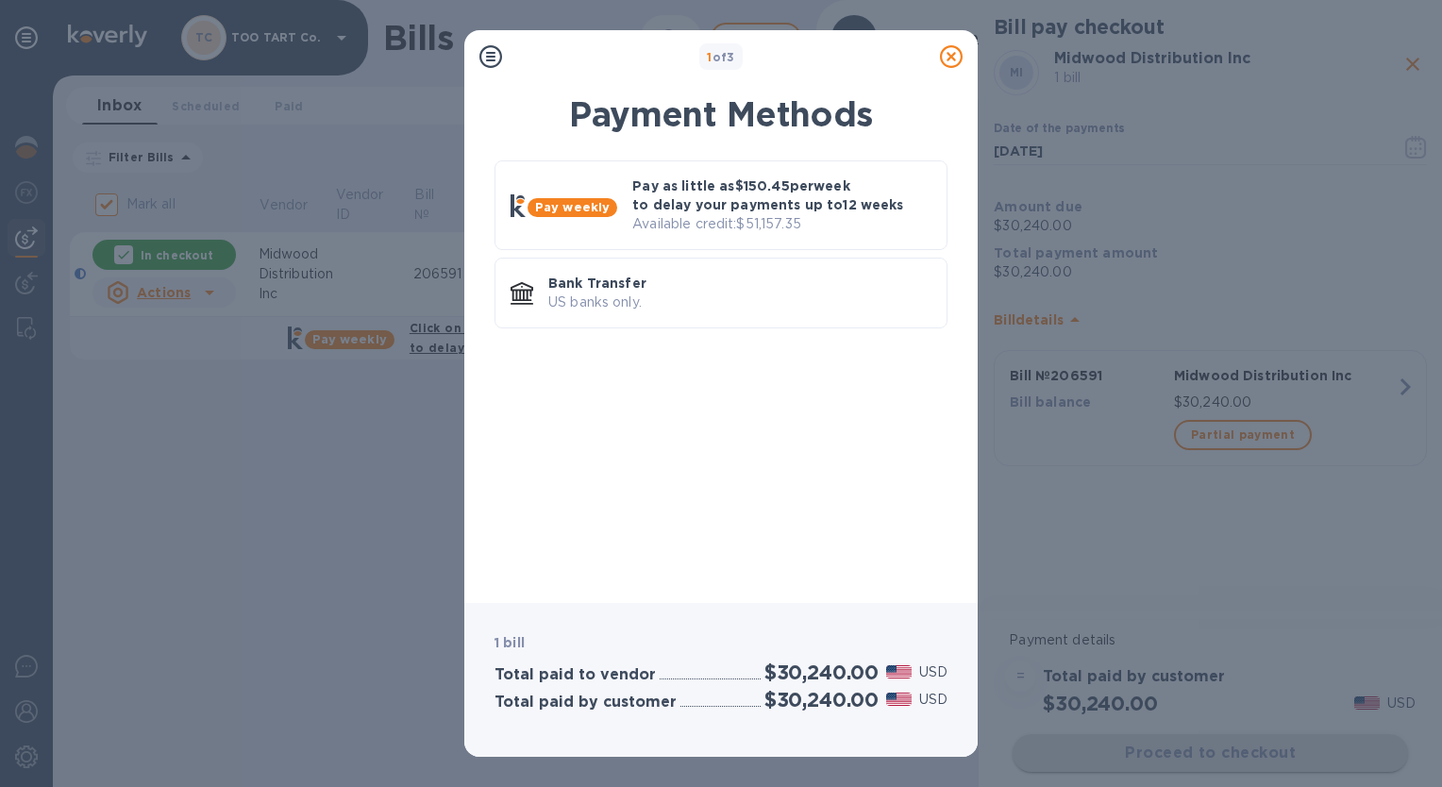
click at [584, 202] on b "Pay weekly" at bounding box center [572, 207] width 75 height 14
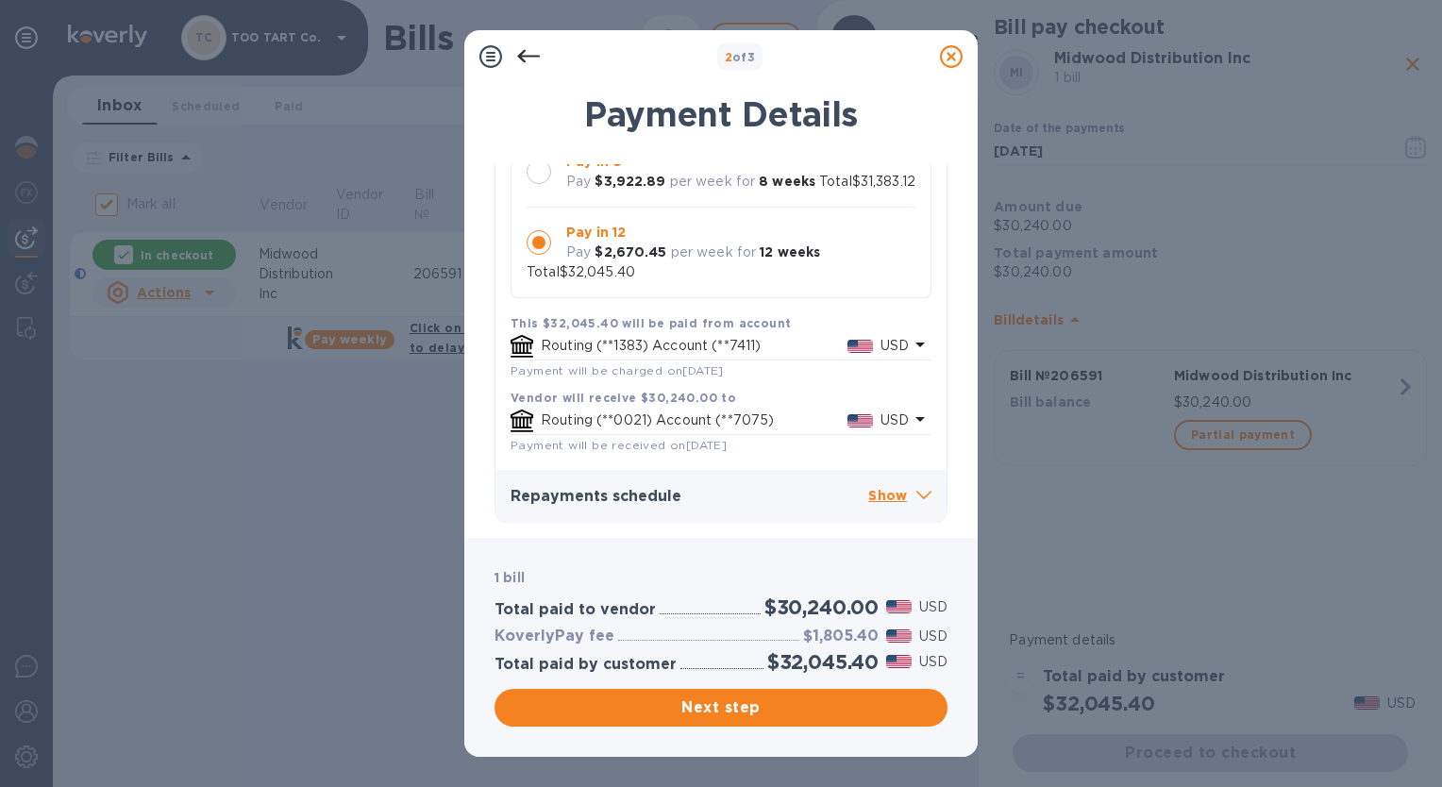
scroll to position [291, 0]
click at [725, 711] on span "Next step" at bounding box center [721, 707] width 423 height 23
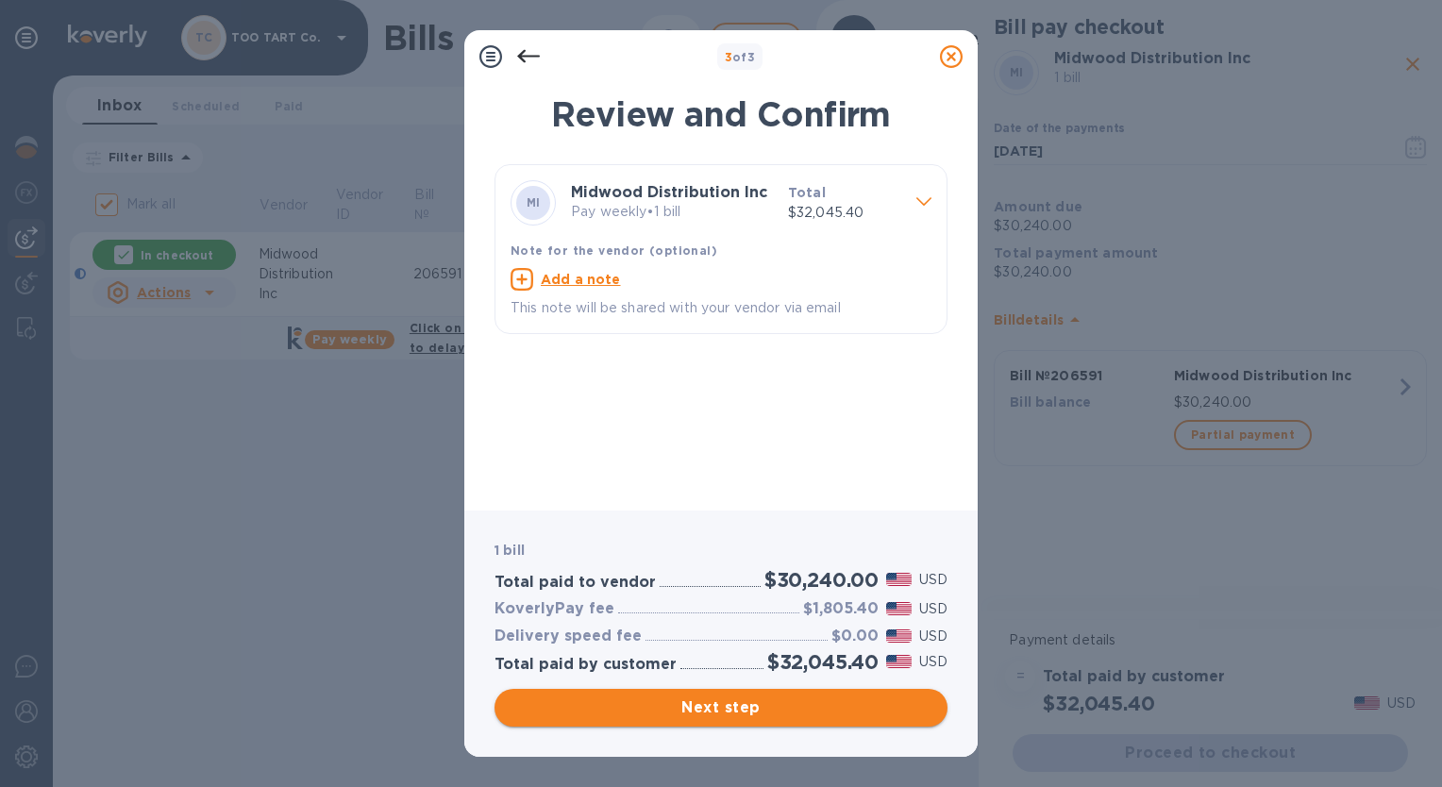
click at [676, 711] on span "Next step" at bounding box center [721, 707] width 423 height 23
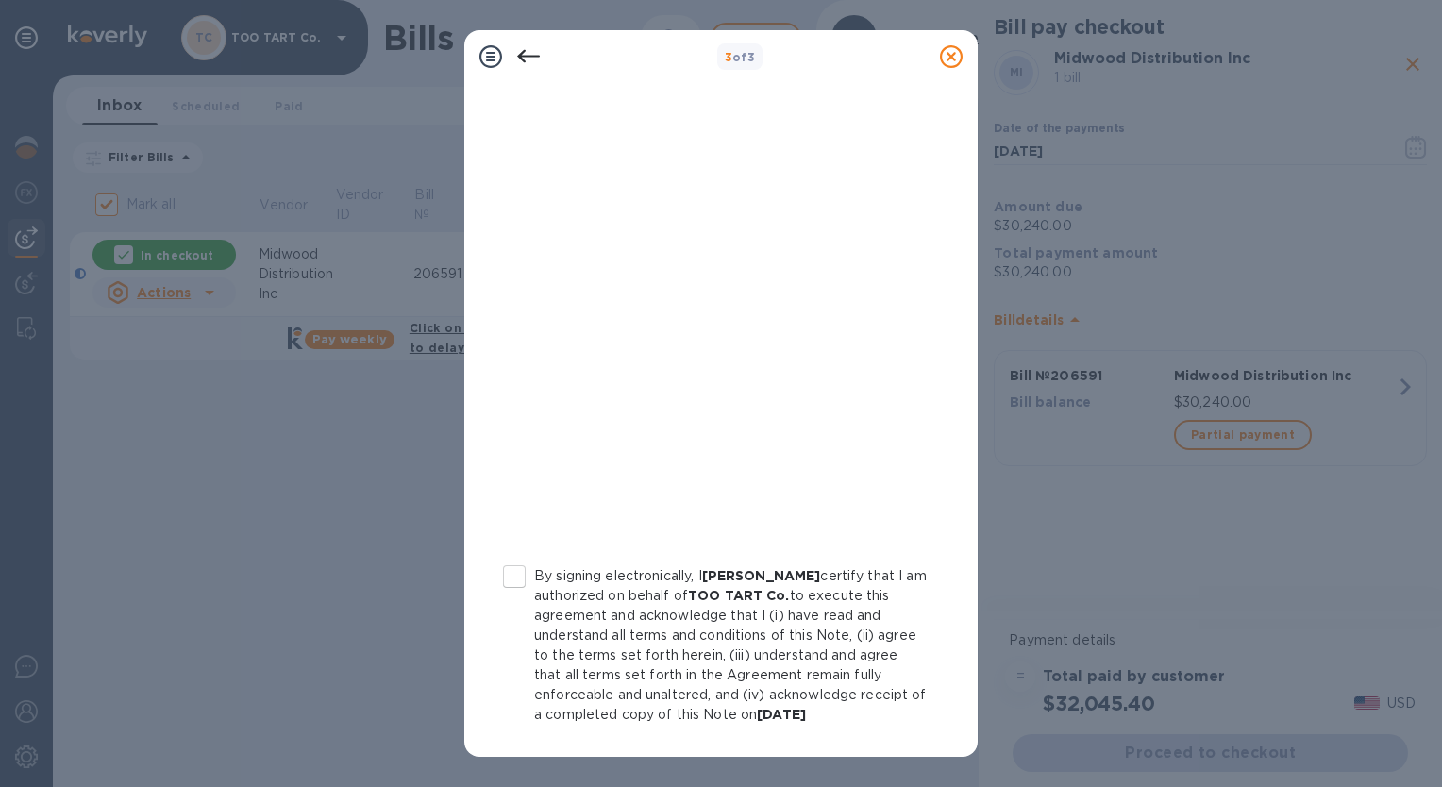
scroll to position [267, 0]
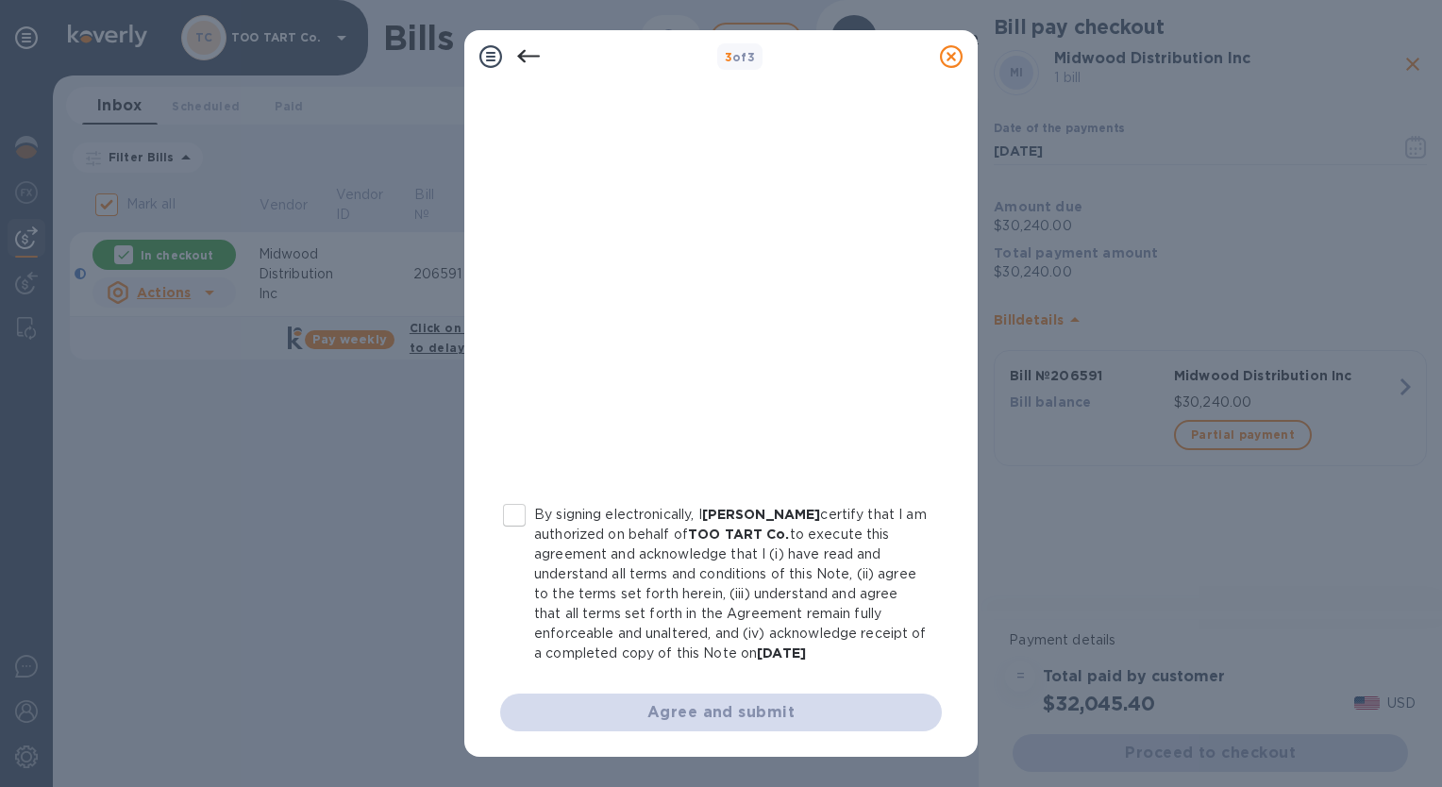
click at [525, 517] on input "By signing electronically, I [PERSON_NAME] certify that I am authorized on beha…" at bounding box center [514, 515] width 40 height 40
checkbox input "true"
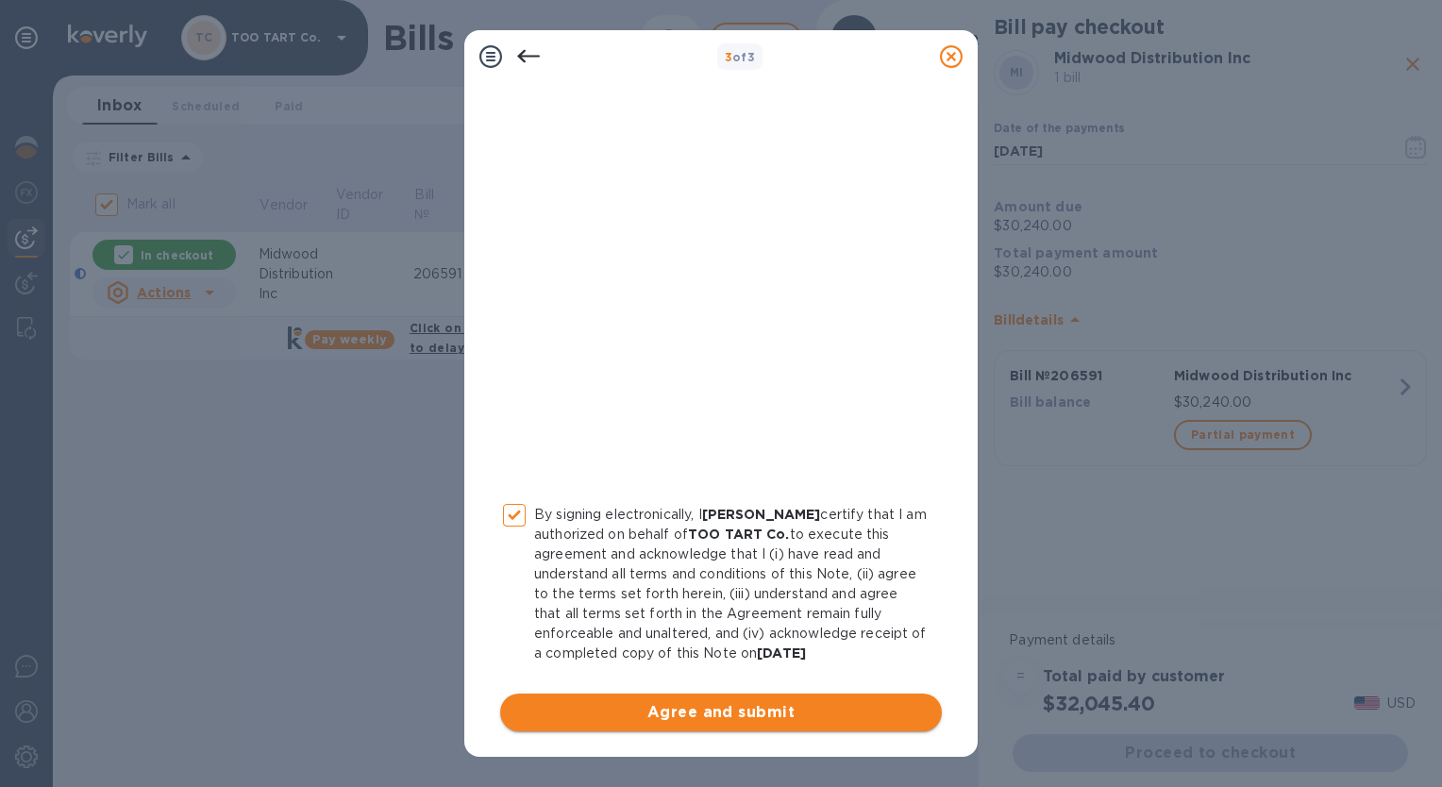
click at [718, 713] on span "Agree and submit" at bounding box center [720, 712] width 411 height 23
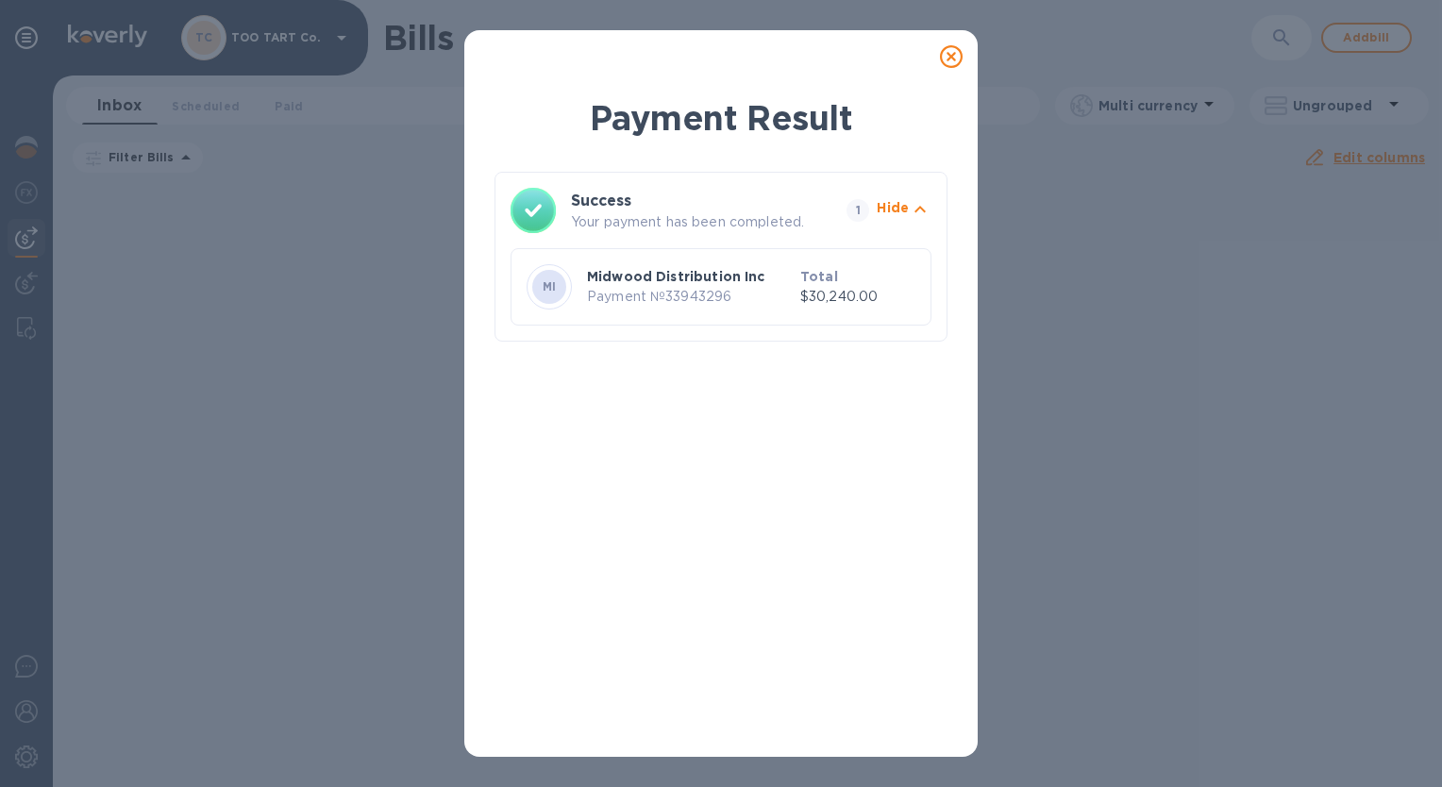
click at [946, 64] on icon at bounding box center [951, 56] width 23 height 23
